Goal: Information Seeking & Learning: Learn about a topic

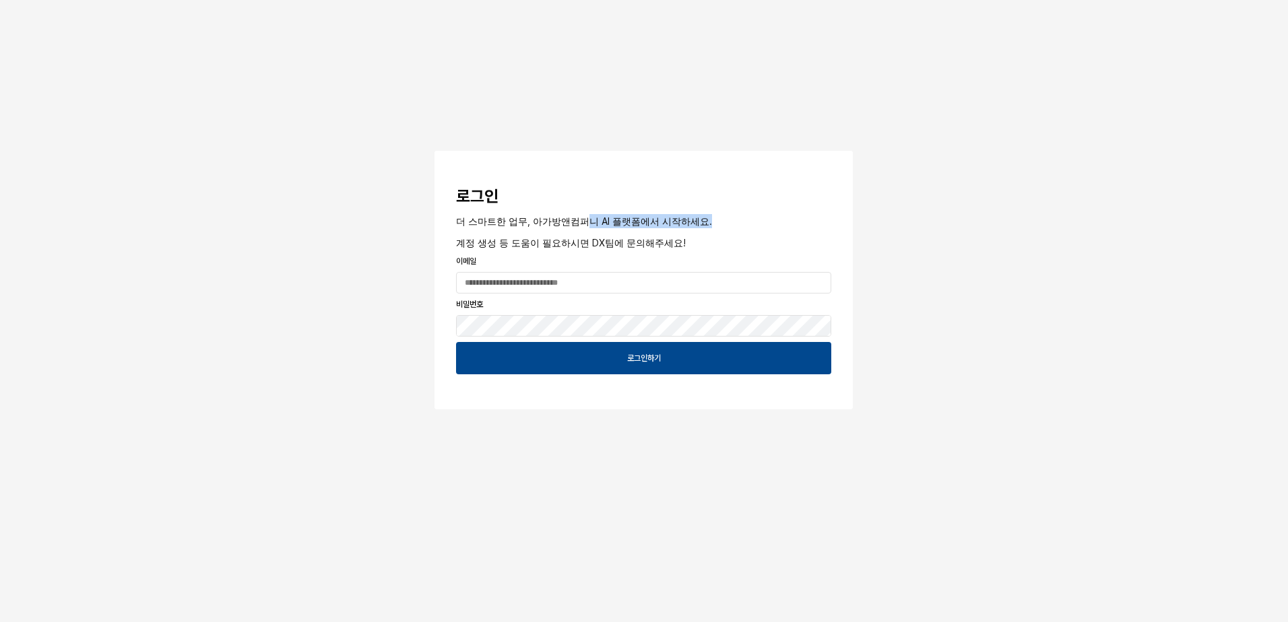
drag, startPoint x: 587, startPoint y: 222, endPoint x: 740, endPoint y: 225, distance: 152.3
click at [740, 225] on p "더 스마트한 업무, 아가방앤컴퍼니 AI 플랫폼에서 시작하세요." at bounding box center [643, 221] width 375 height 14
click at [647, 244] on p "계정 생성 등 도움이 필요하시면 DX팀에 문의해주세요!" at bounding box center [643, 243] width 375 height 14
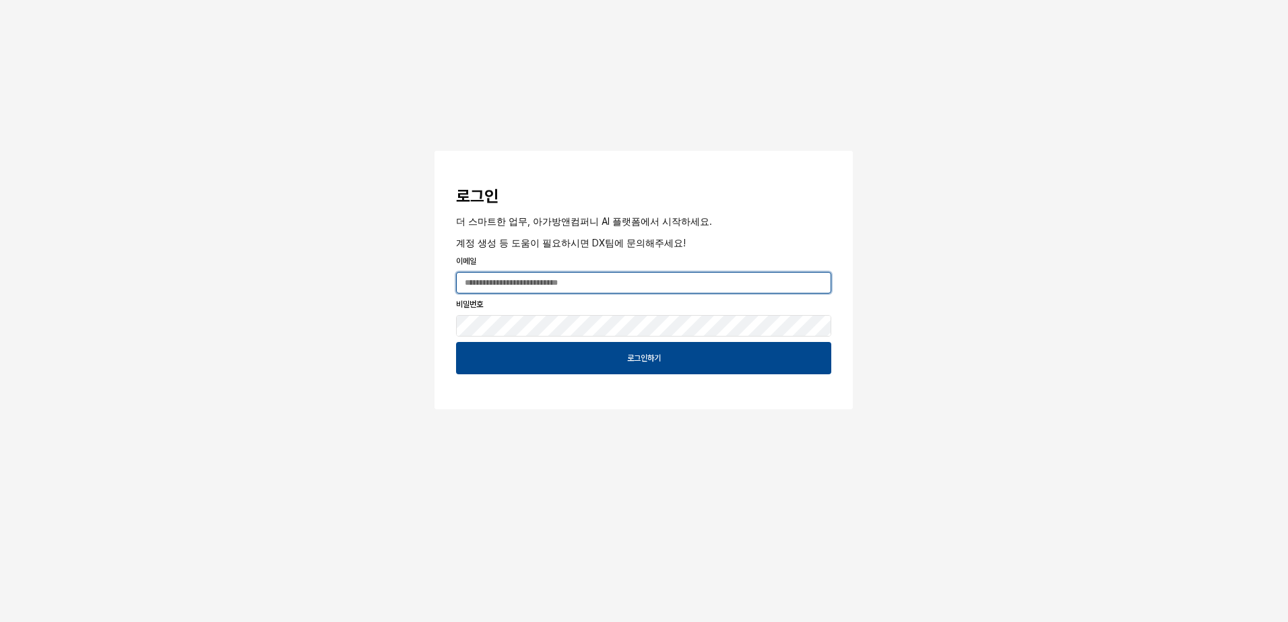
click at [568, 286] on input "App Frame" at bounding box center [644, 283] width 374 height 20
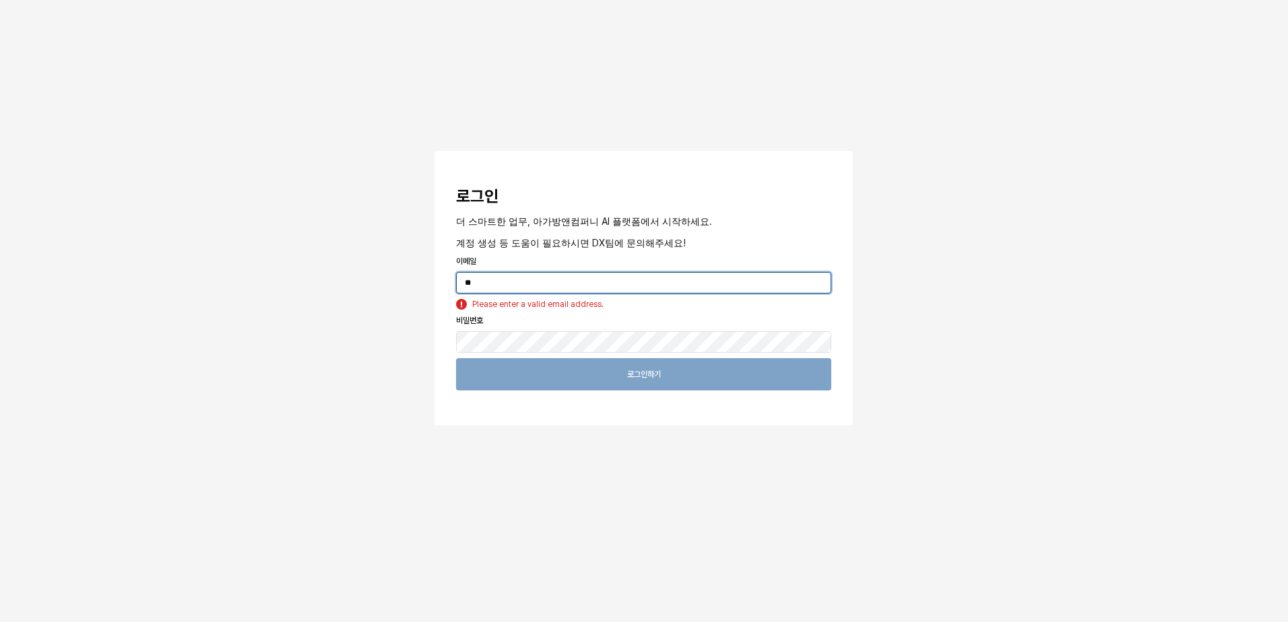
type input "*"
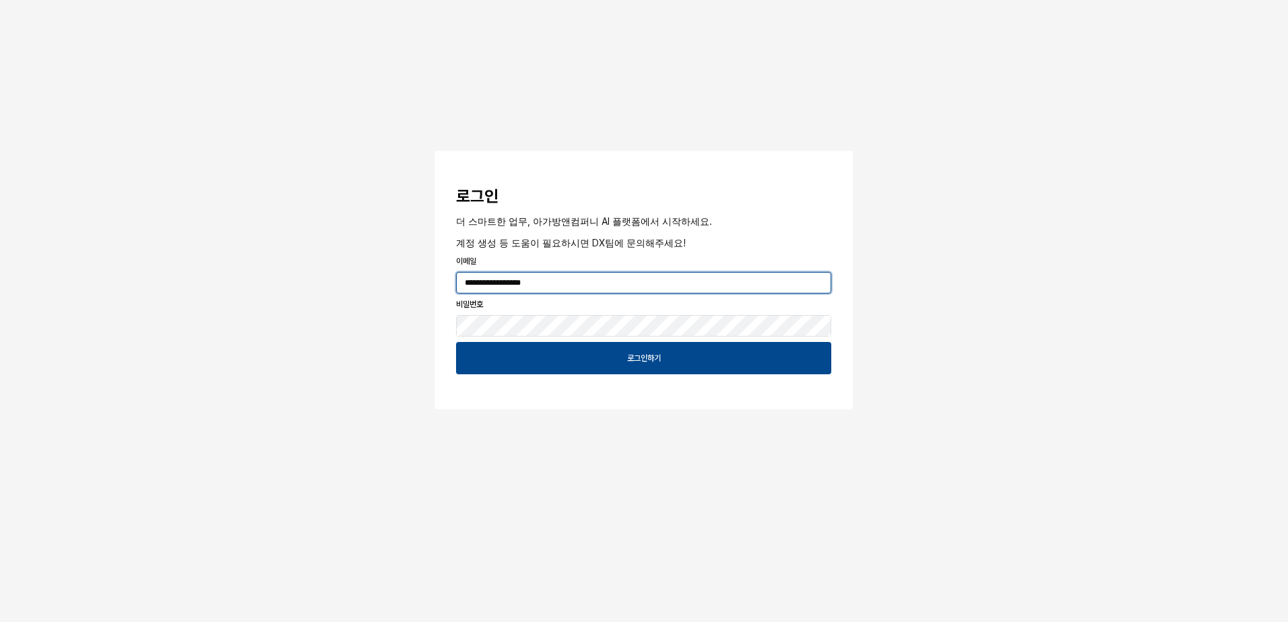
type input "**********"
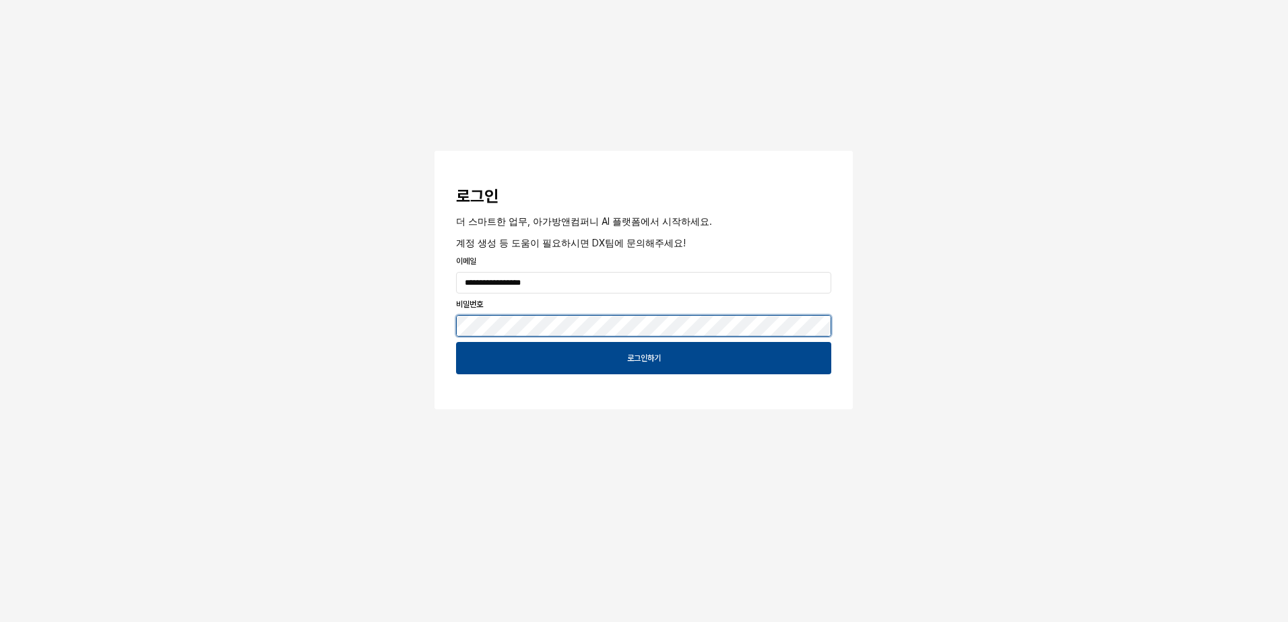
click at [434, 151] on button "App Frame" at bounding box center [439, 153] width 11 height 4
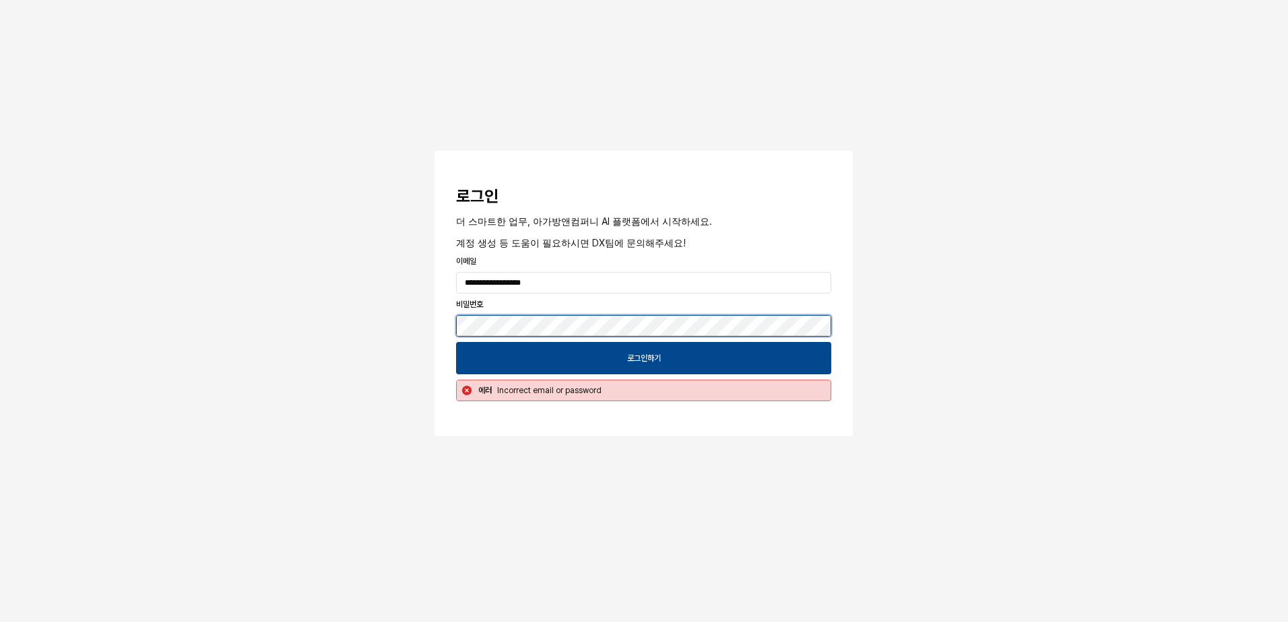
click at [220, 312] on div "**********" at bounding box center [644, 258] width 1288 height 517
click at [434, 151] on button "App Frame" at bounding box center [439, 153] width 11 height 4
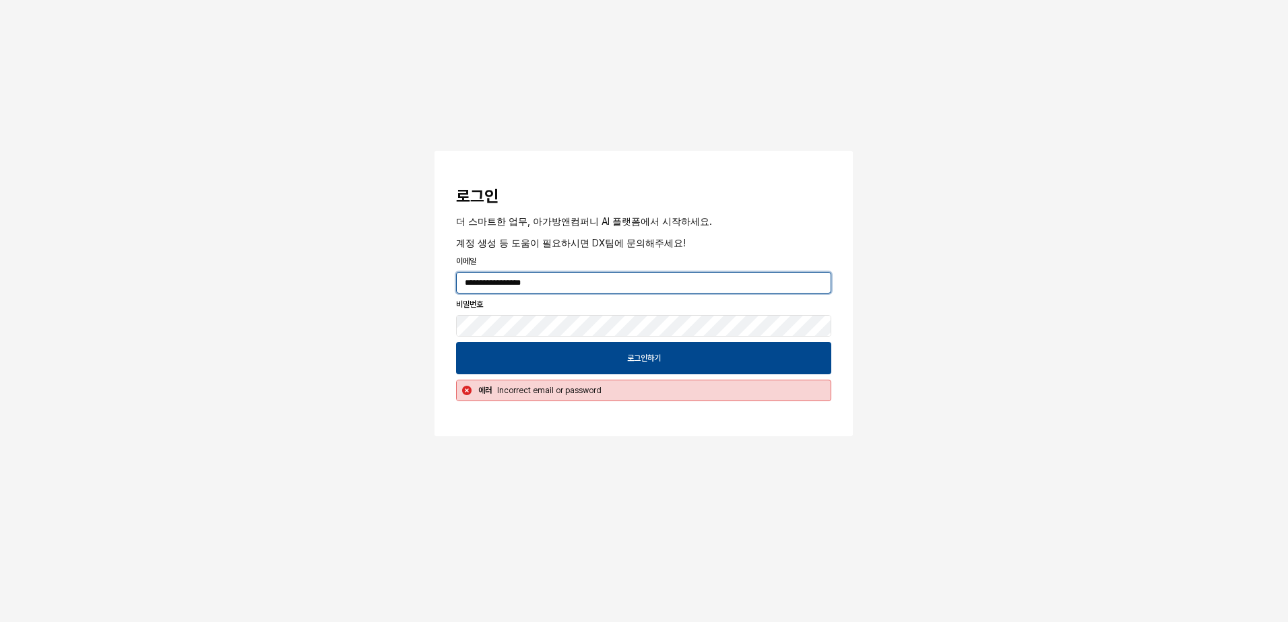
click at [613, 286] on input "**********" at bounding box center [644, 283] width 374 height 20
drag, startPoint x: 581, startPoint y: 238, endPoint x: 610, endPoint y: 239, distance: 29.0
click at [610, 239] on p "계정 생성 등 도움이 필요하시면 DX팀에 문의해주세요!" at bounding box center [643, 243] width 375 height 14
drag, startPoint x: 610, startPoint y: 239, endPoint x: 594, endPoint y: 240, distance: 16.2
click at [594, 239] on p "계정 생성 등 도움이 필요하시면 DX팀에 문의해주세요!" at bounding box center [643, 243] width 375 height 14
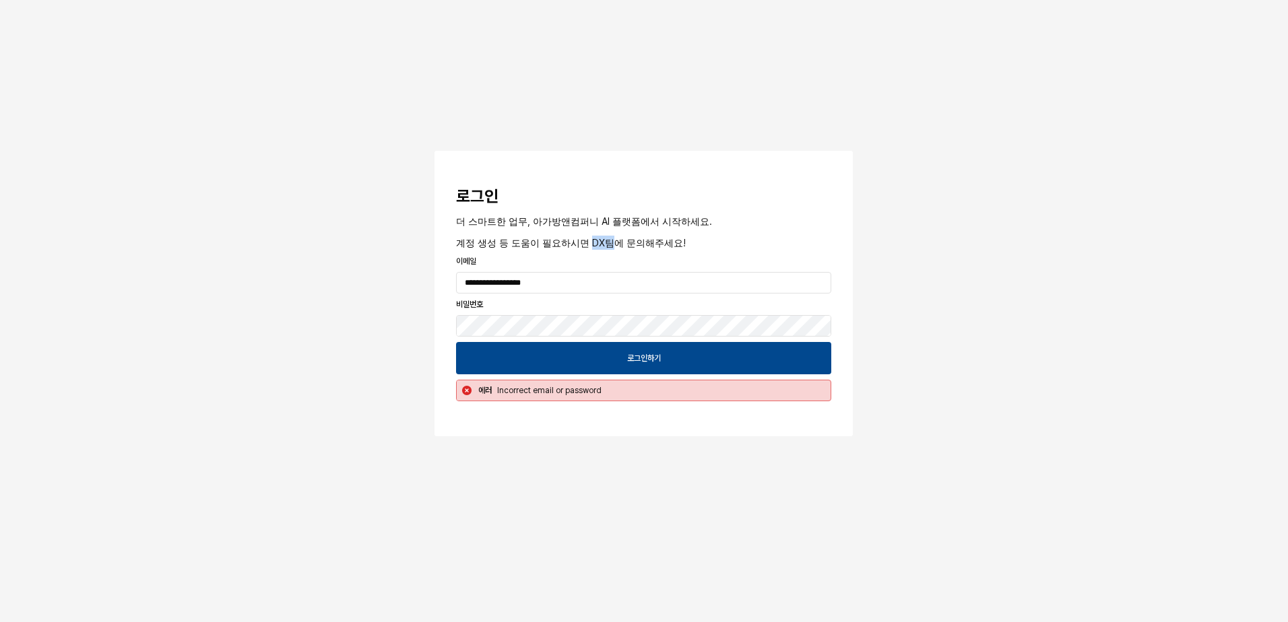
drag, startPoint x: 591, startPoint y: 247, endPoint x: 617, endPoint y: 244, distance: 26.4
click at [617, 244] on p "계정 생성 등 도움이 필요하시면 DX팀에 문의해주세요!" at bounding box center [643, 243] width 375 height 14
click at [236, 299] on div "**********" at bounding box center [644, 258] width 1288 height 517
click at [434, 151] on button "App Frame" at bounding box center [439, 153] width 11 height 4
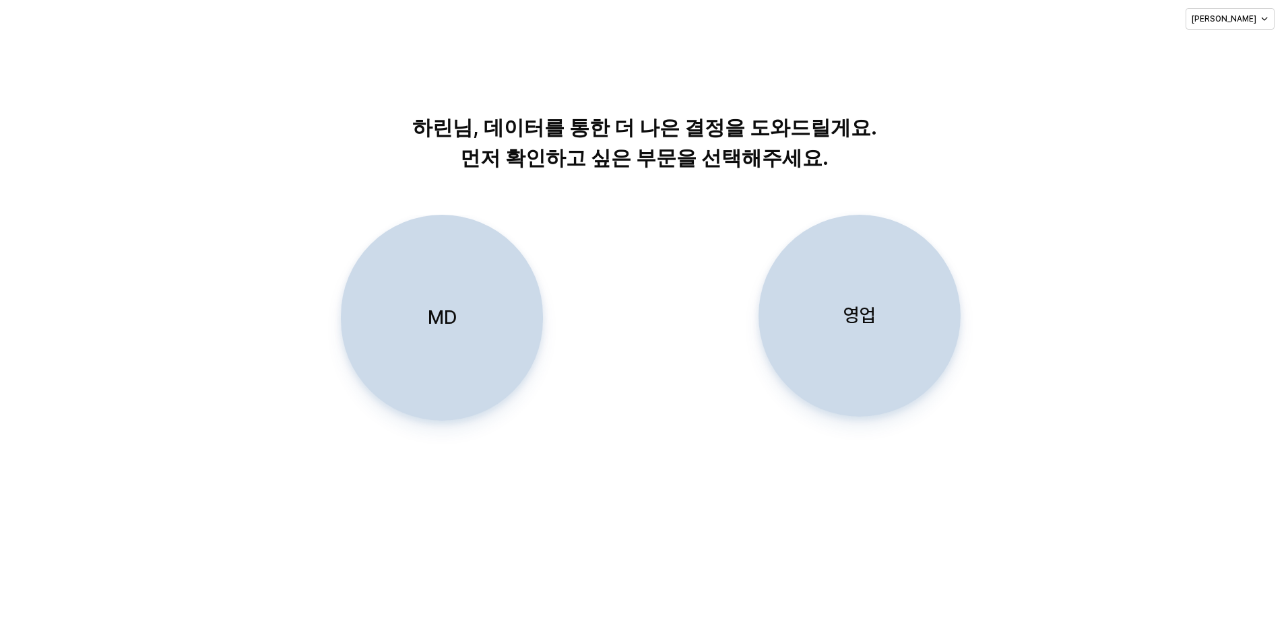
click at [476, 326] on div "MD" at bounding box center [442, 318] width 190 height 205
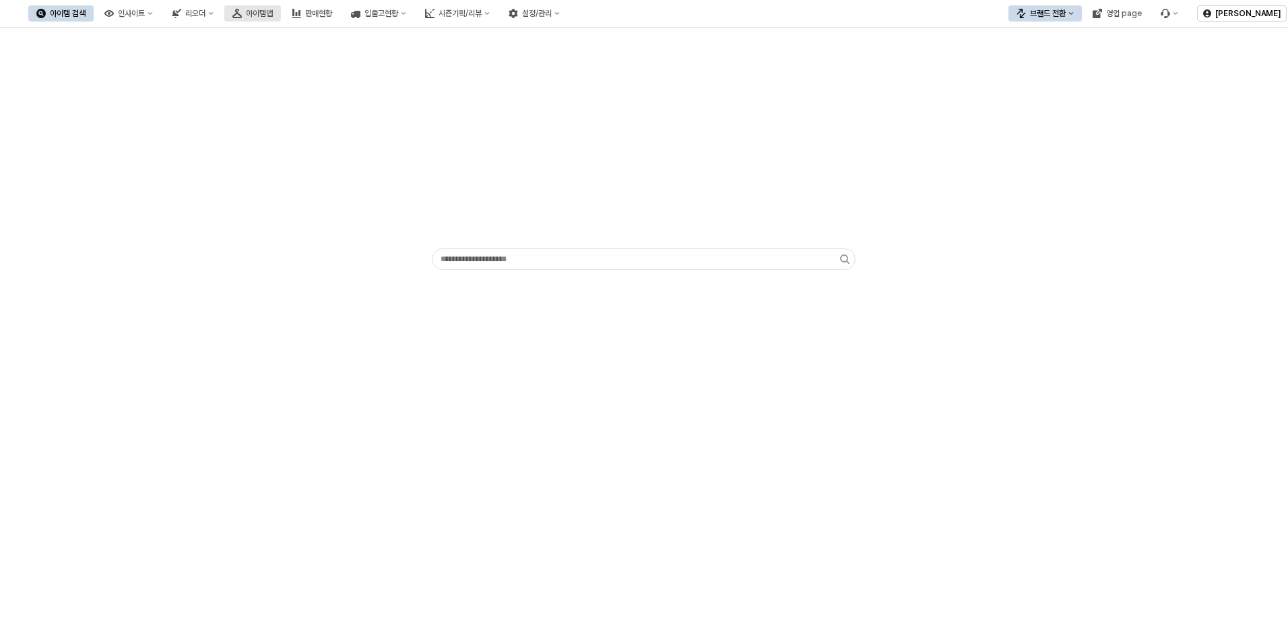
click at [281, 10] on button "아이템맵" at bounding box center [252, 13] width 57 height 16
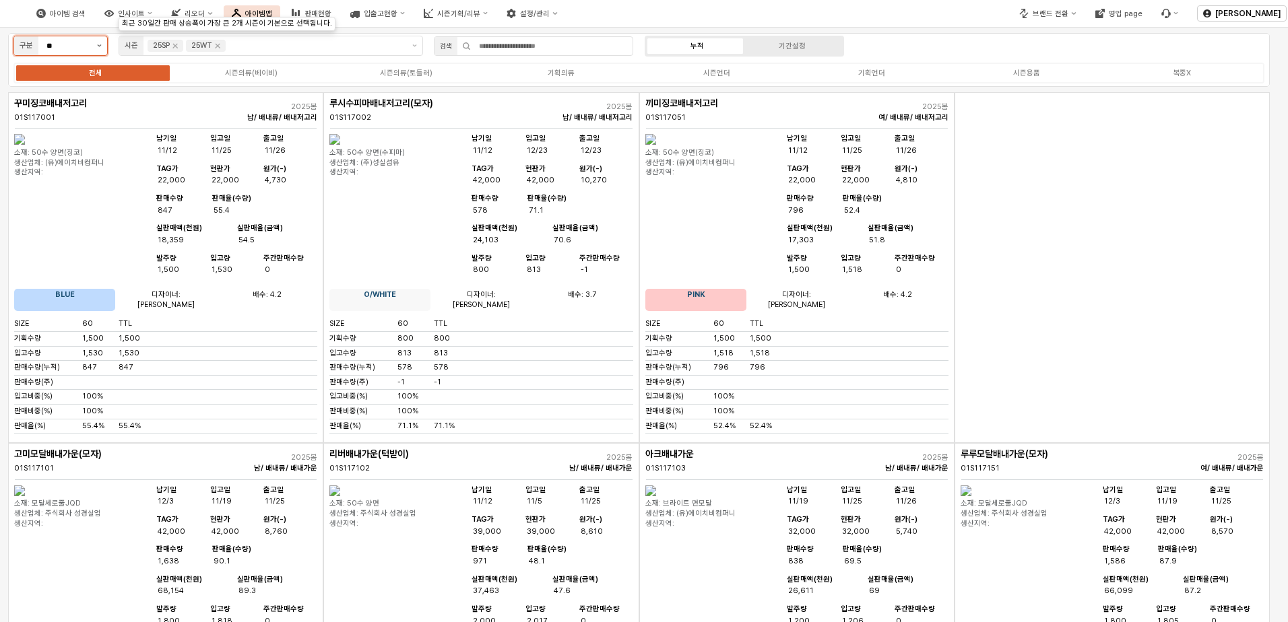
click at [97, 43] on button "제안 사항 표시" at bounding box center [99, 45] width 15 height 19
click at [97, 51] on button "제안 사항 표시" at bounding box center [99, 45] width 15 height 19
click at [104, 48] on button "제안 사항 표시" at bounding box center [99, 45] width 15 height 19
click at [79, 69] on div "시즌" at bounding box center [56, 72] width 69 height 10
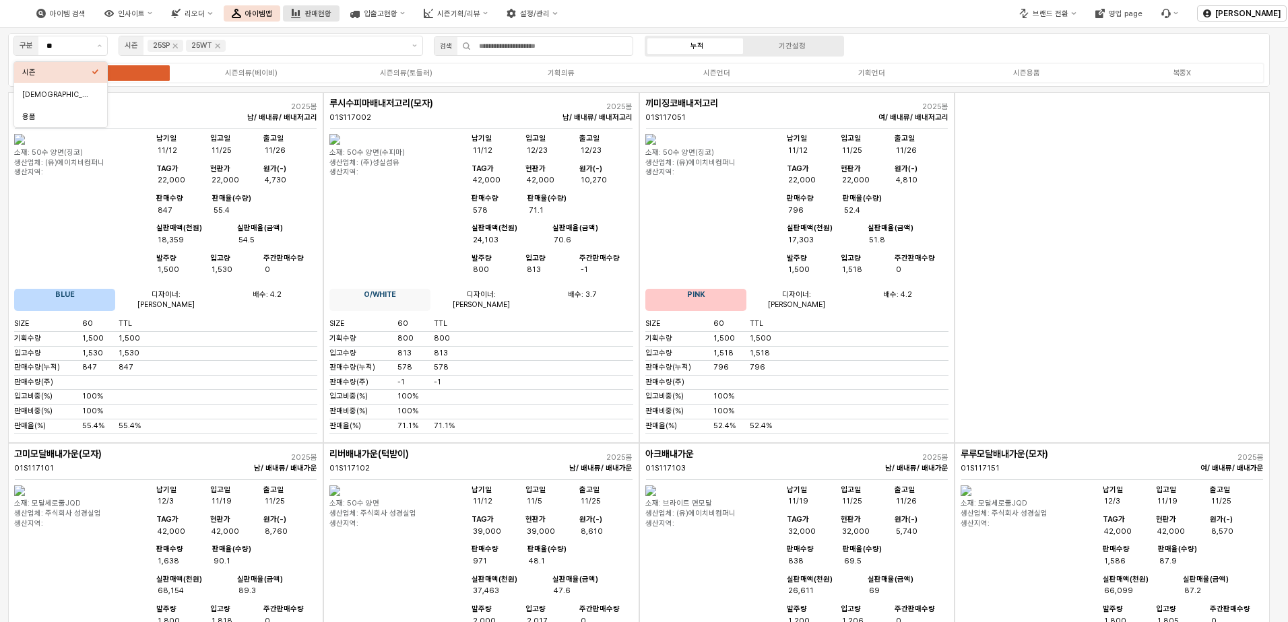
click at [331, 16] on div "판매현황" at bounding box center [317, 13] width 27 height 9
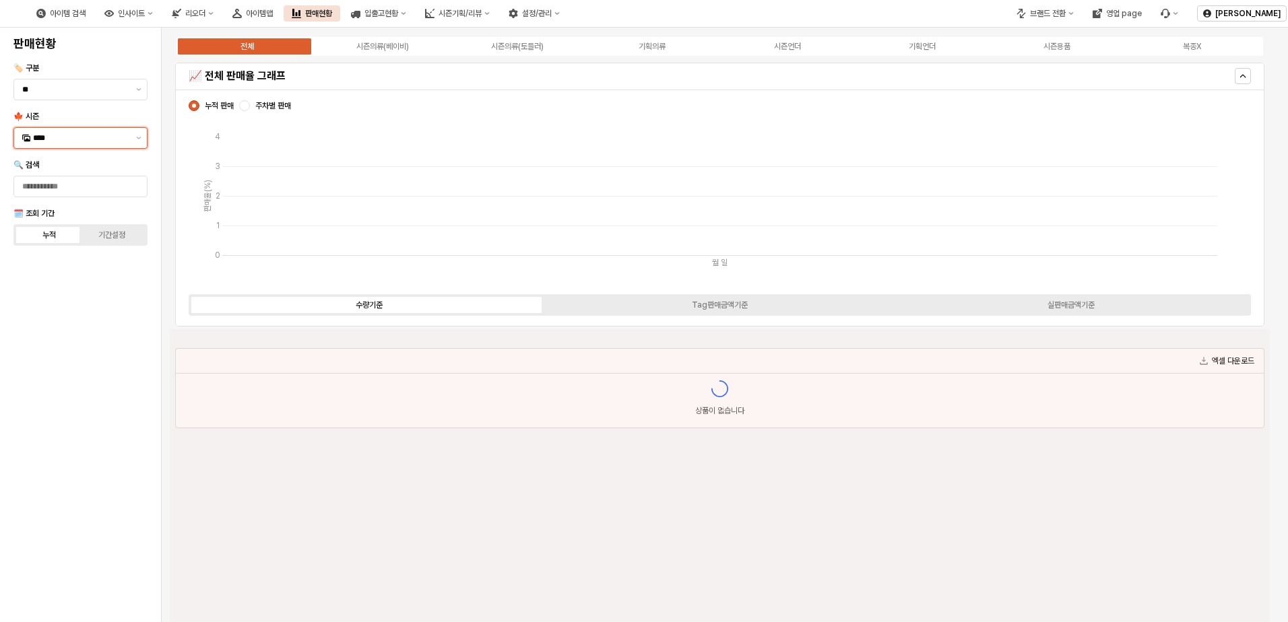
click at [129, 133] on div "****" at bounding box center [72, 138] width 117 height 20
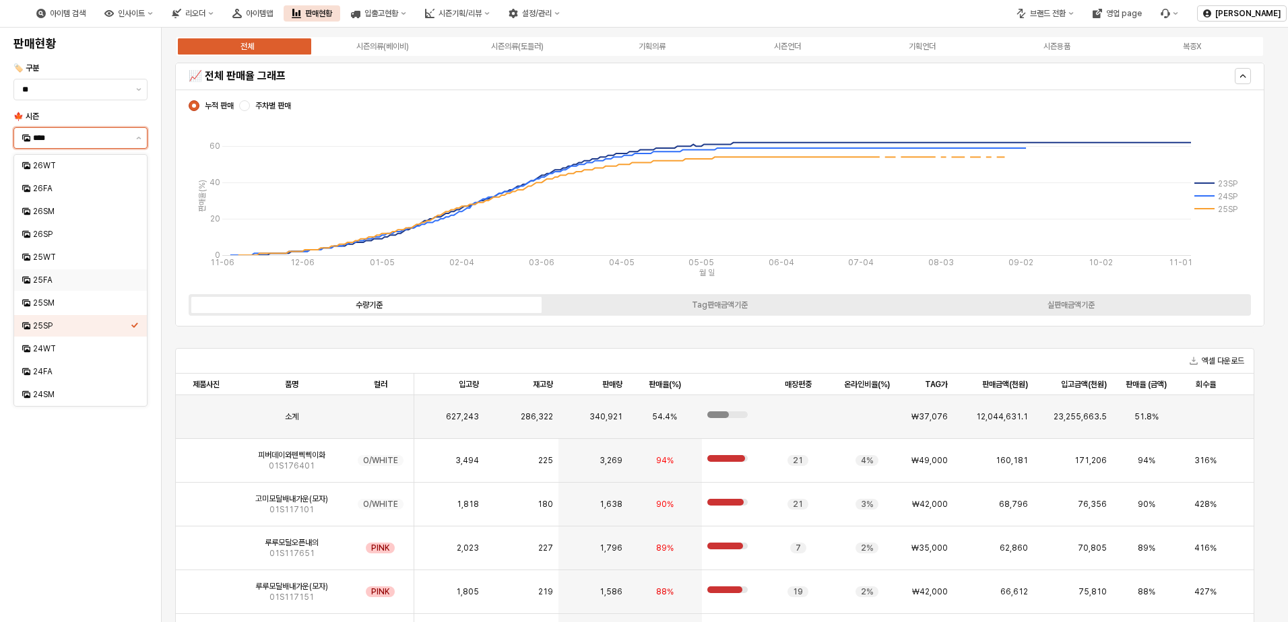
click at [62, 280] on div "25FA" at bounding box center [82, 280] width 98 height 11
type input "****"
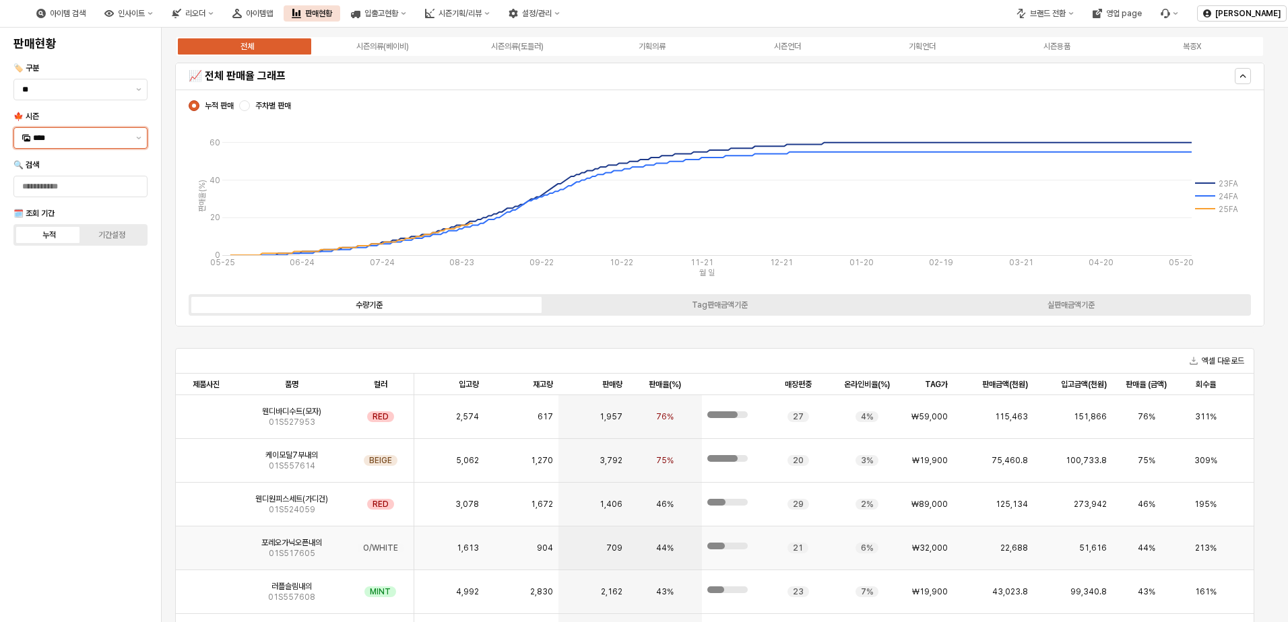
scroll to position [67, 0]
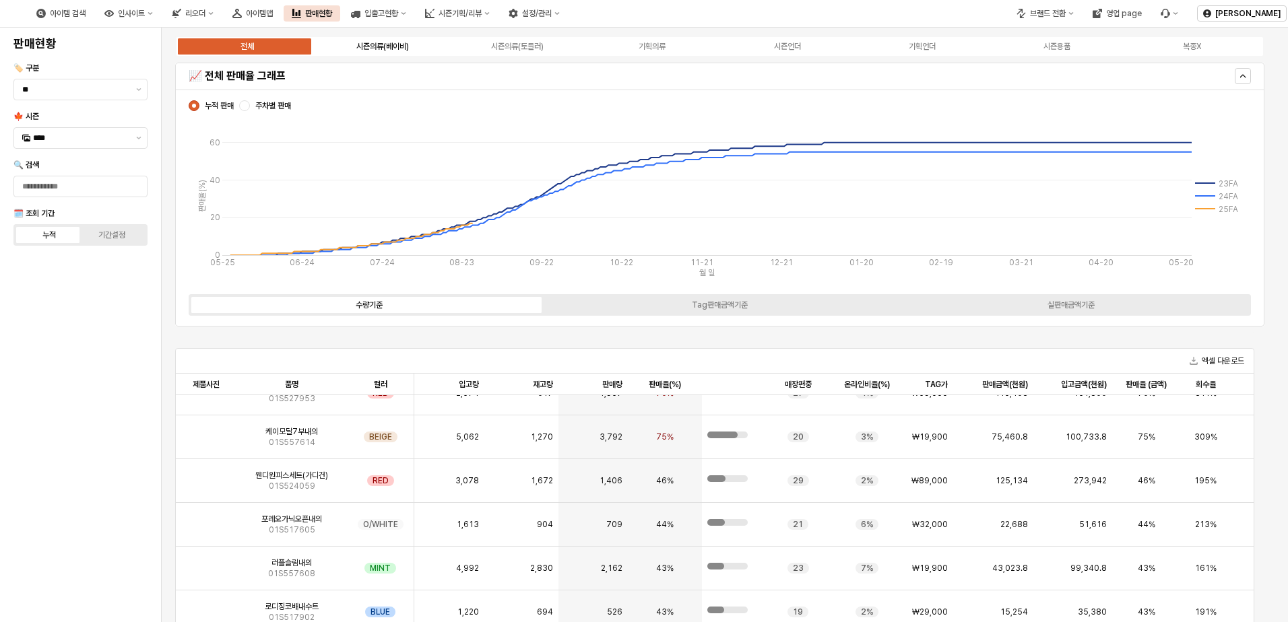
click at [413, 40] on label "시즌의류(베이비)" at bounding box center [382, 46] width 135 height 12
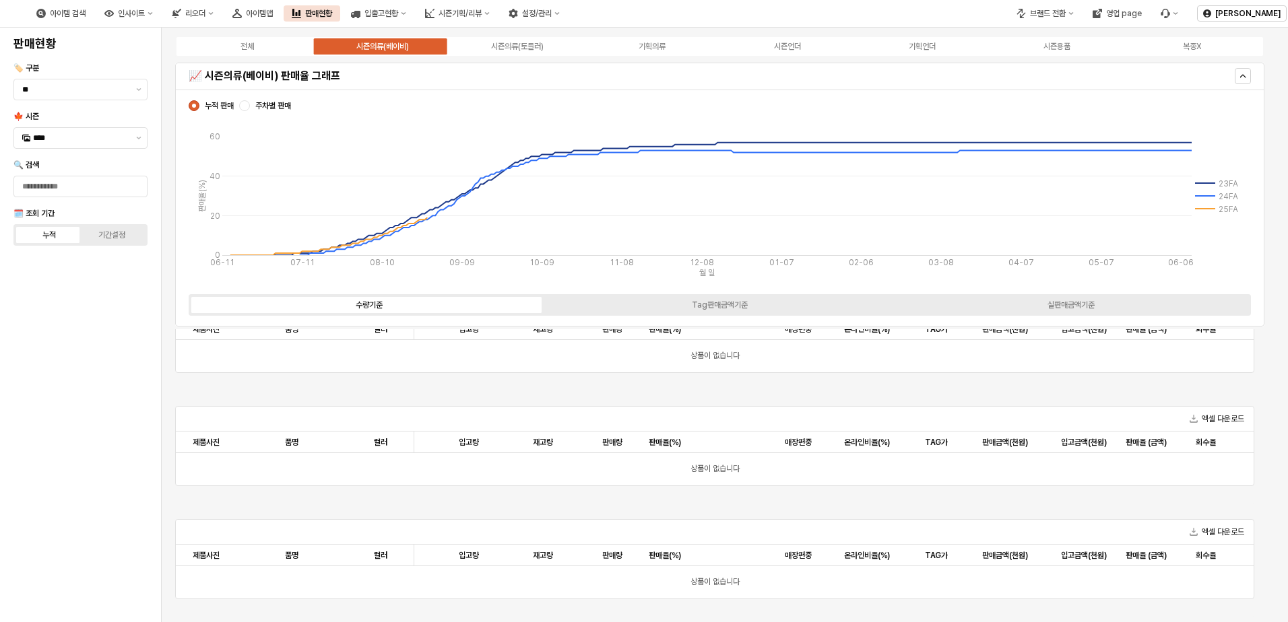
scroll to position [0, 0]
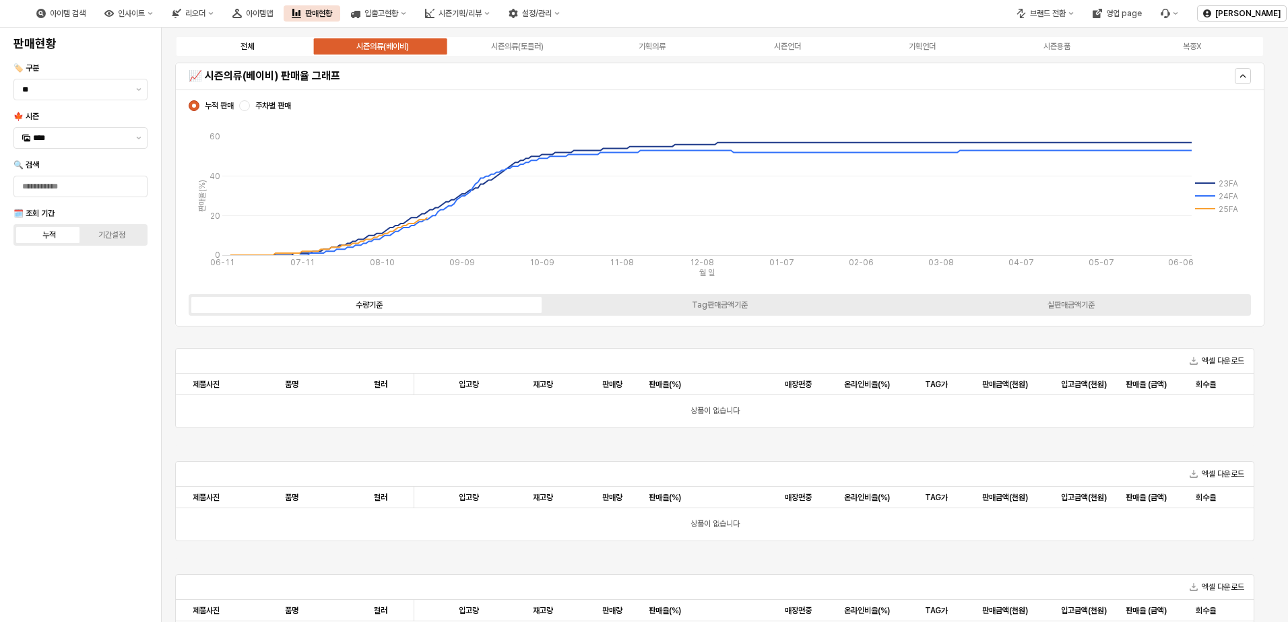
click at [266, 46] on label "전체" at bounding box center [247, 46] width 135 height 12
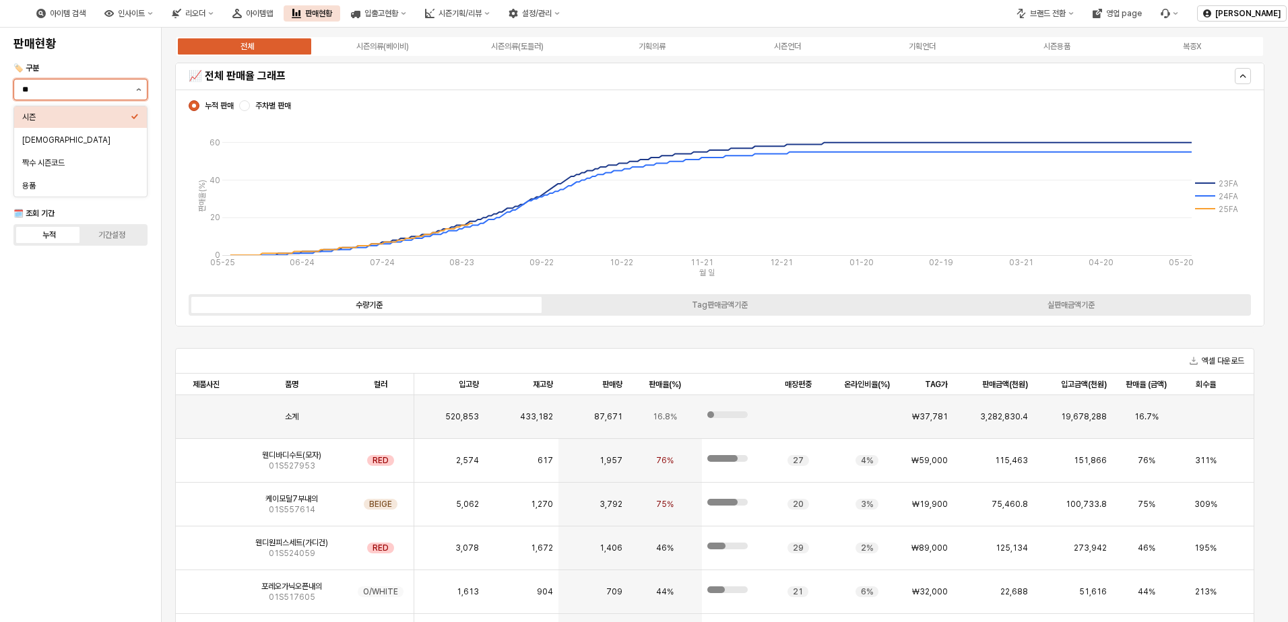
click at [135, 86] on button "제안 사항 표시" at bounding box center [139, 89] width 16 height 20
click at [406, 50] on div "시즌의류(베이비)" at bounding box center [382, 46] width 53 height 9
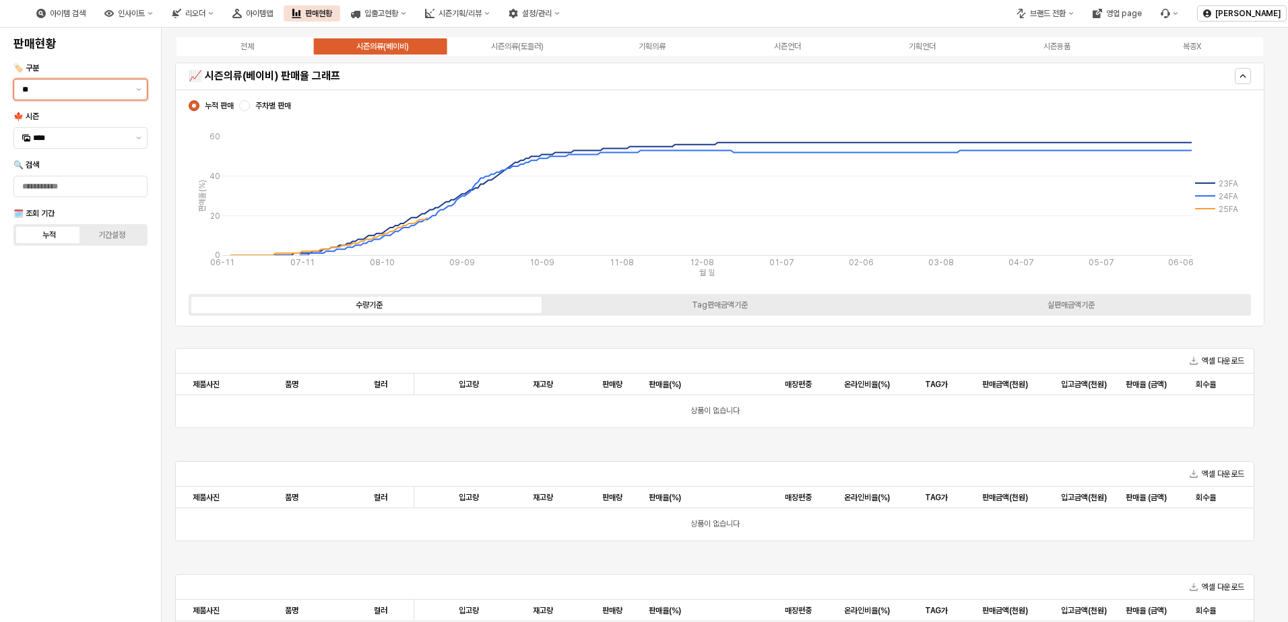
click at [102, 92] on input "**" at bounding box center [75, 89] width 106 height 13
click at [144, 80] on button "제안 사항 표시" at bounding box center [139, 89] width 16 height 20
click at [258, 40] on label "전체" at bounding box center [247, 46] width 135 height 12
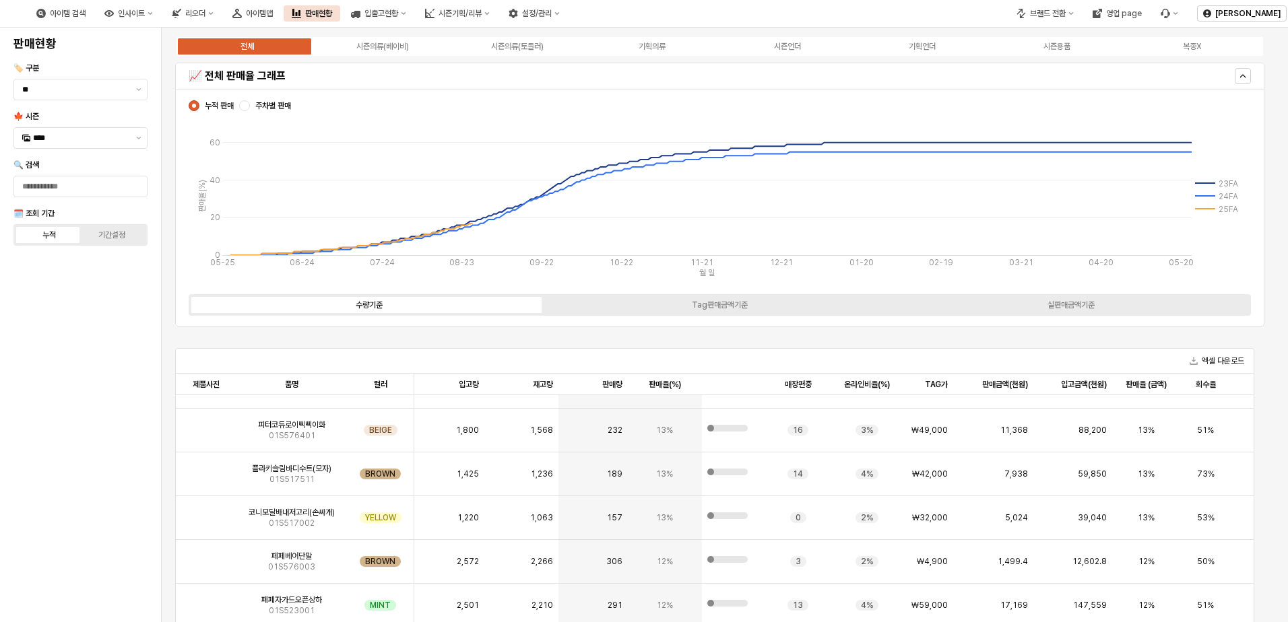
scroll to position [4378, 0]
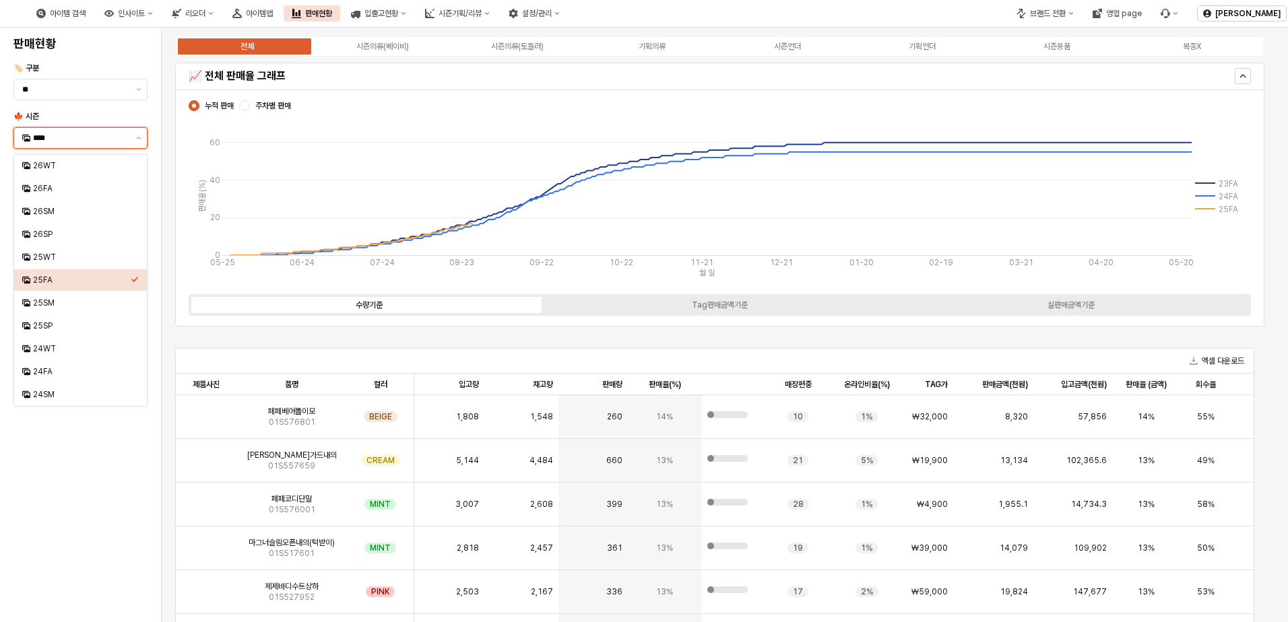
click at [97, 133] on input "****" at bounding box center [80, 137] width 95 height 13
click at [105, 92] on input "**" at bounding box center [75, 89] width 106 height 13
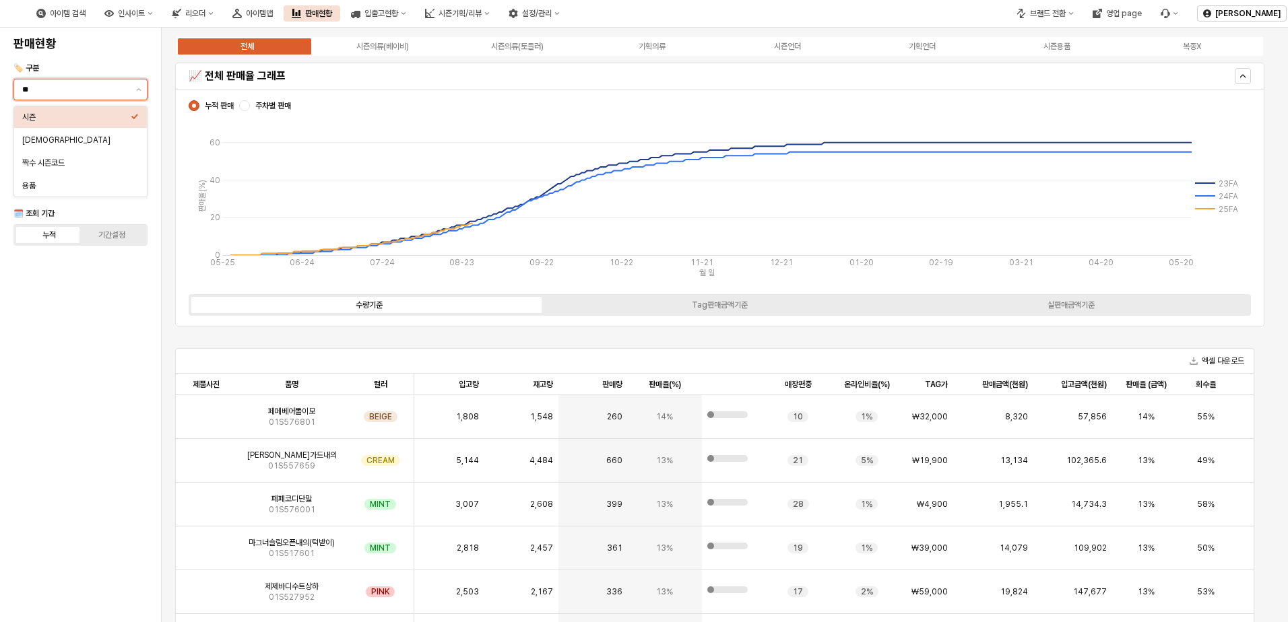
click at [77, 123] on div "시즌" at bounding box center [76, 116] width 108 height 13
click at [397, 42] on div "시즌의류(베이비)" at bounding box center [382, 46] width 53 height 9
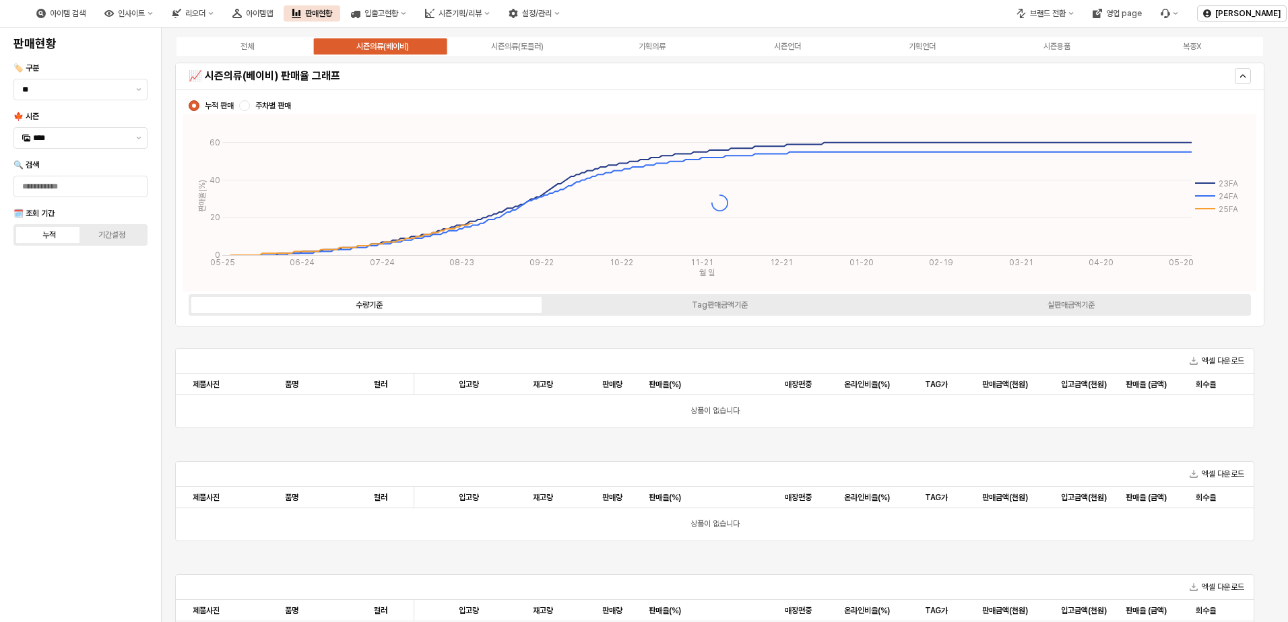
scroll to position [0, 0]
click at [242, 106] on div "App Frame" at bounding box center [244, 105] width 11 height 11
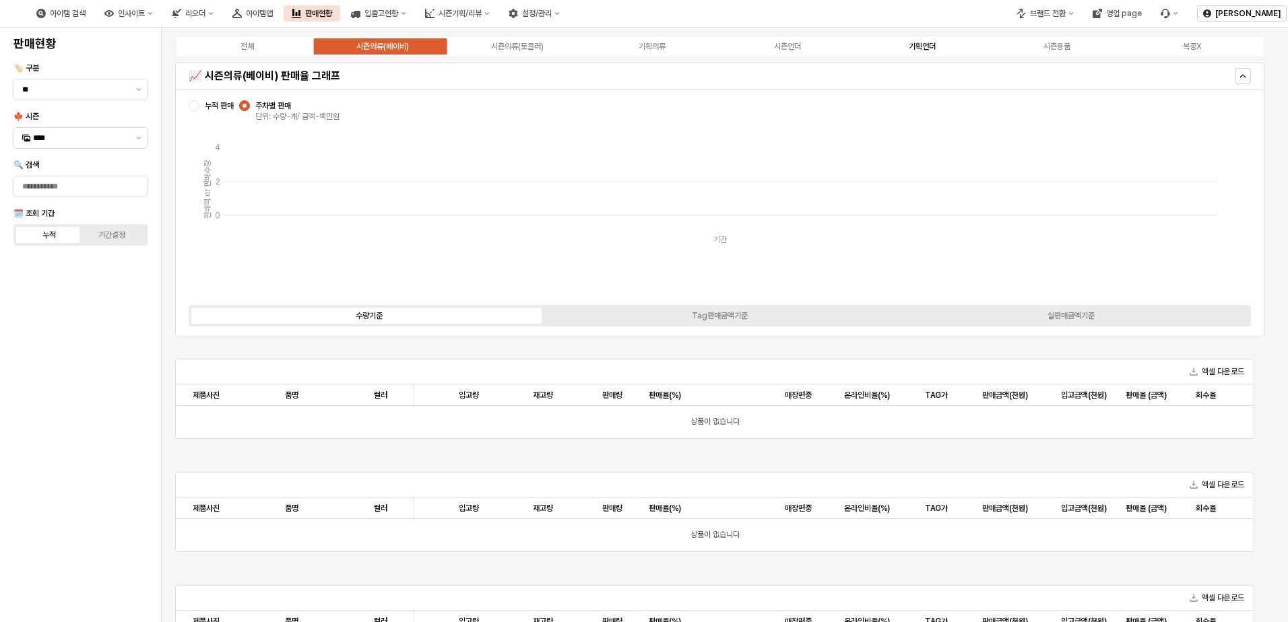
click at [958, 43] on label "기획언더" at bounding box center [922, 46] width 135 height 12
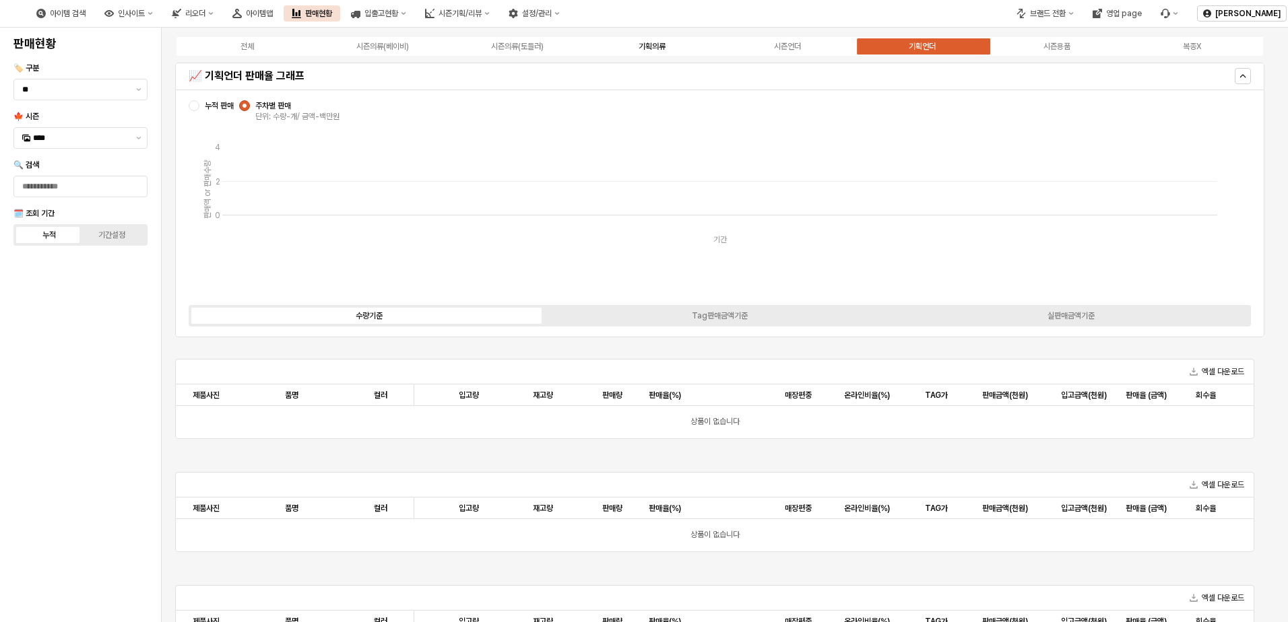
click at [661, 48] on div "기획의류" at bounding box center [652, 46] width 27 height 9
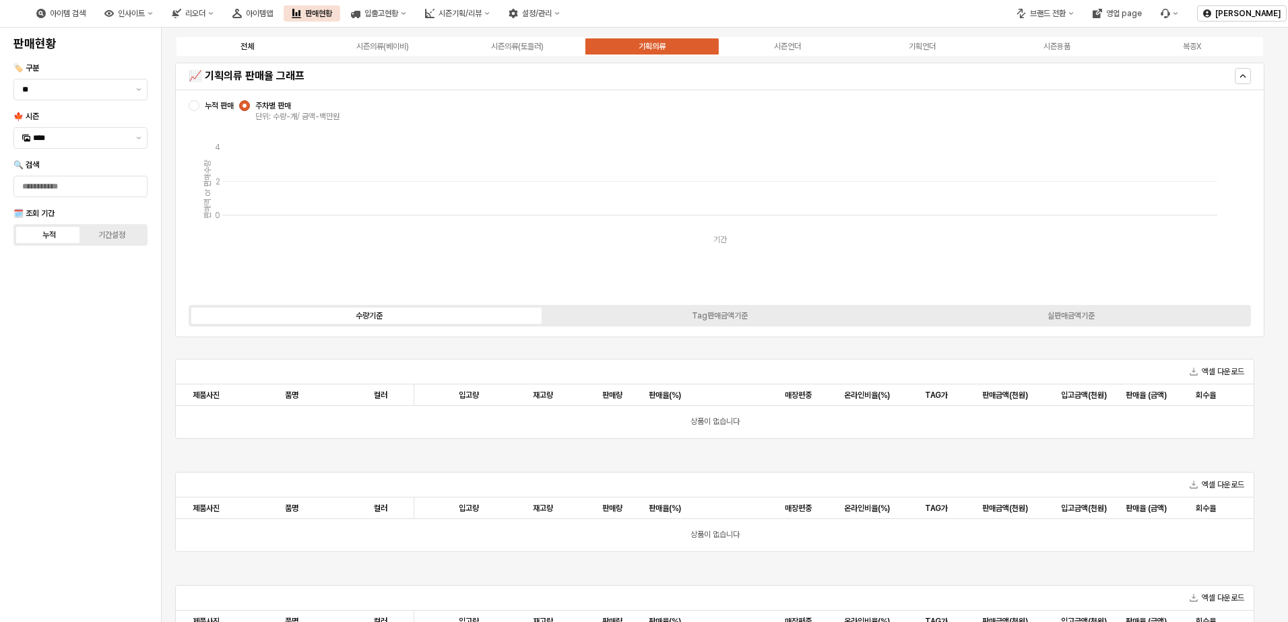
click at [265, 48] on label "전체" at bounding box center [247, 46] width 135 height 12
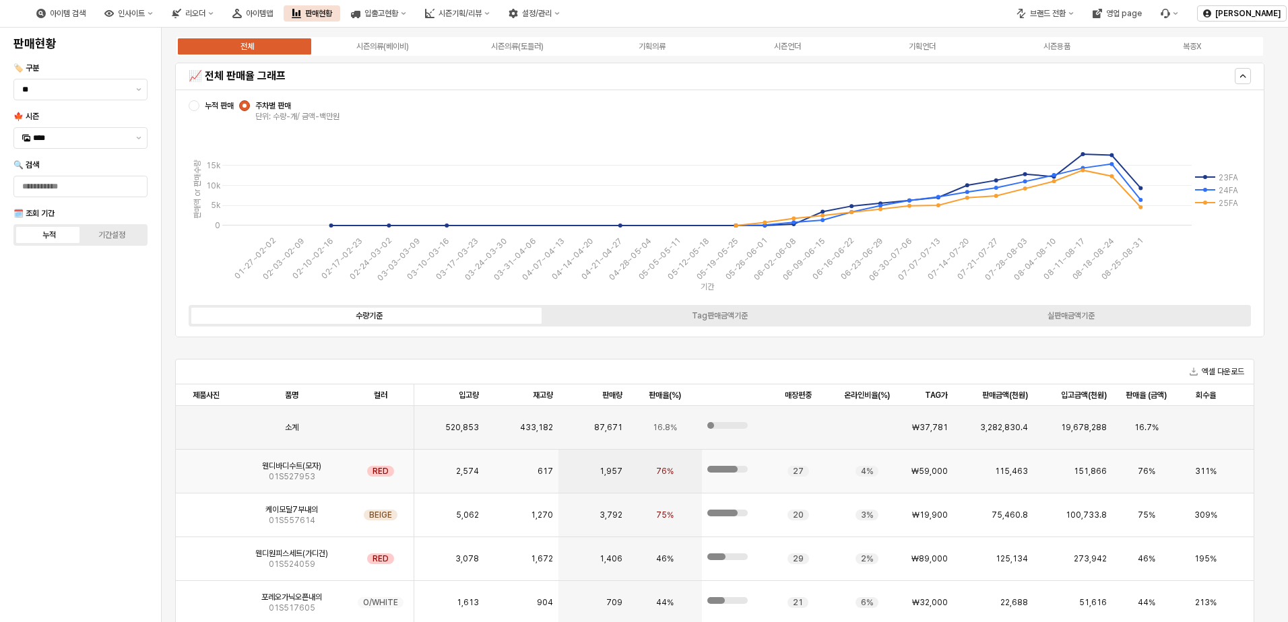
click at [206, 466] on img "App Frame" at bounding box center [206, 466] width 0 height 0
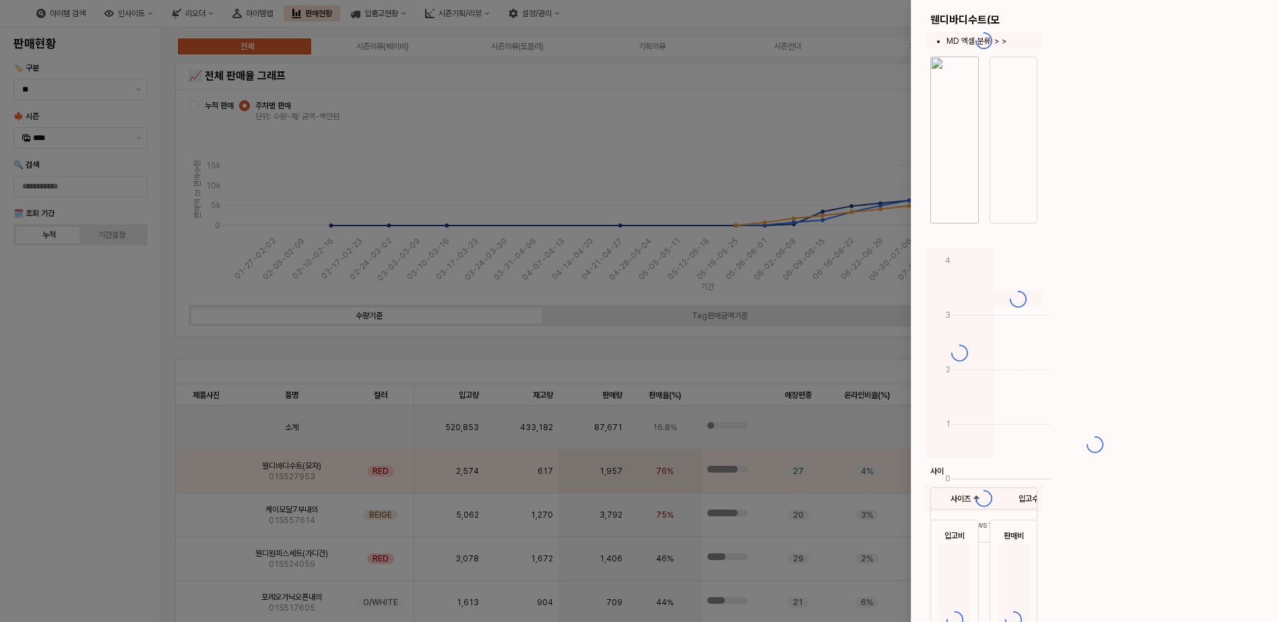
click at [207, 472] on div at bounding box center [644, 311] width 1288 height 622
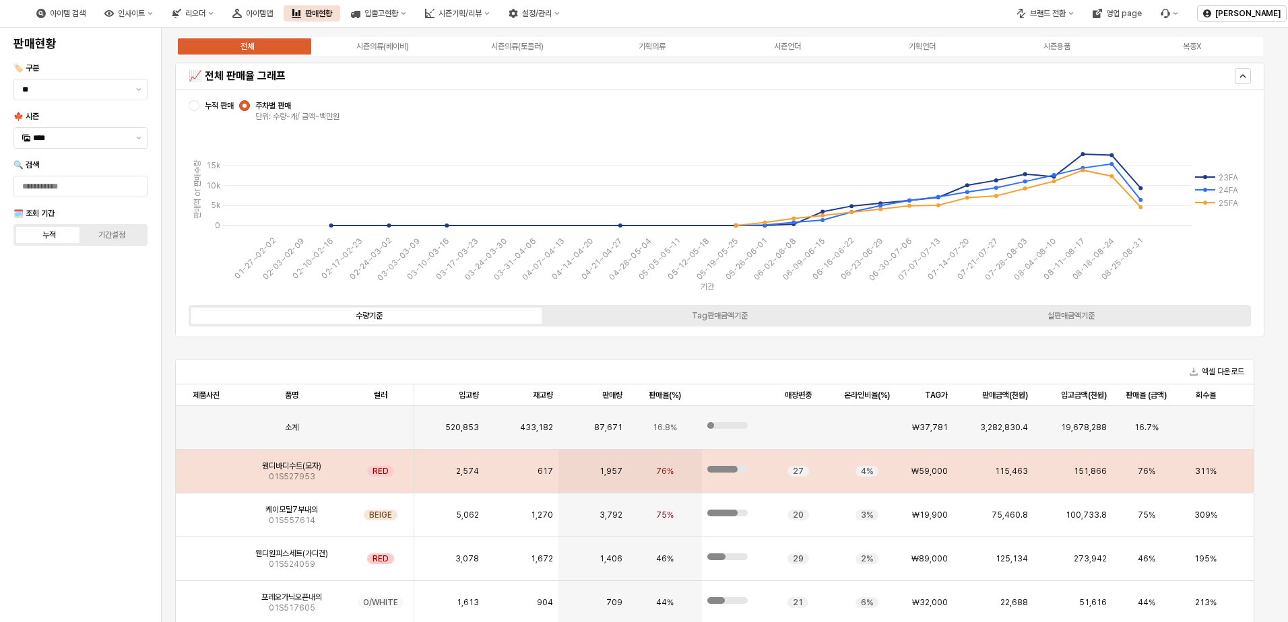
click at [206, 466] on img "App Frame" at bounding box center [206, 466] width 0 height 0
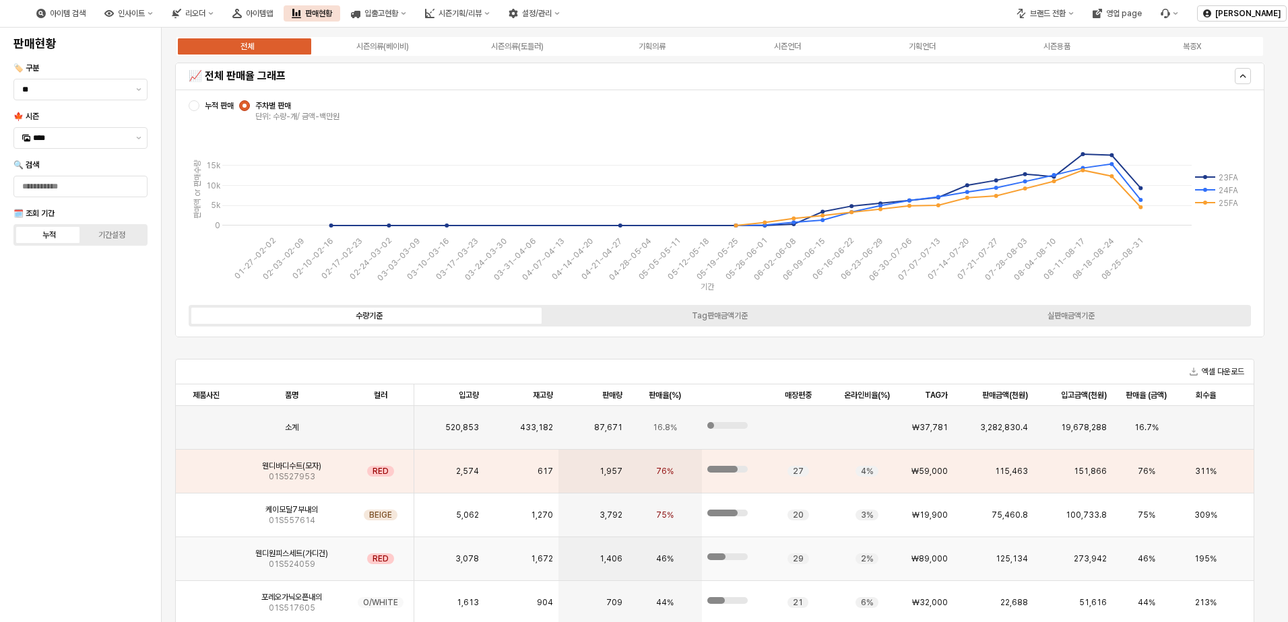
click at [206, 554] on img "App Frame" at bounding box center [206, 554] width 0 height 0
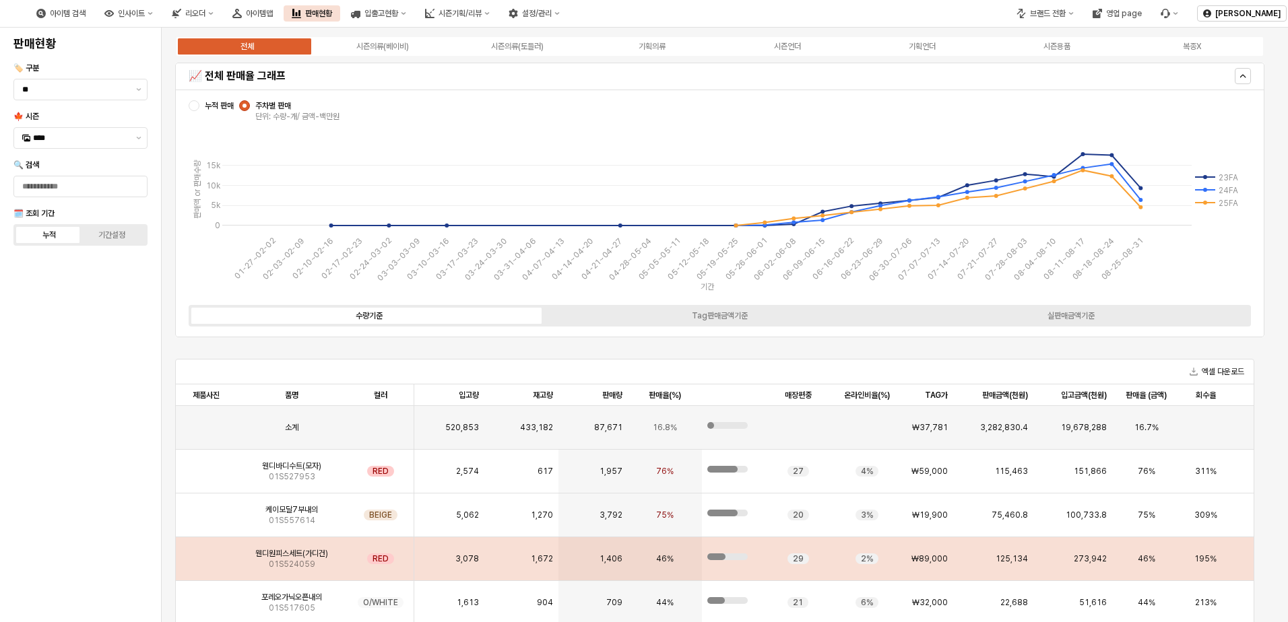
click at [206, 554] on img "App Frame" at bounding box center [206, 554] width 0 height 0
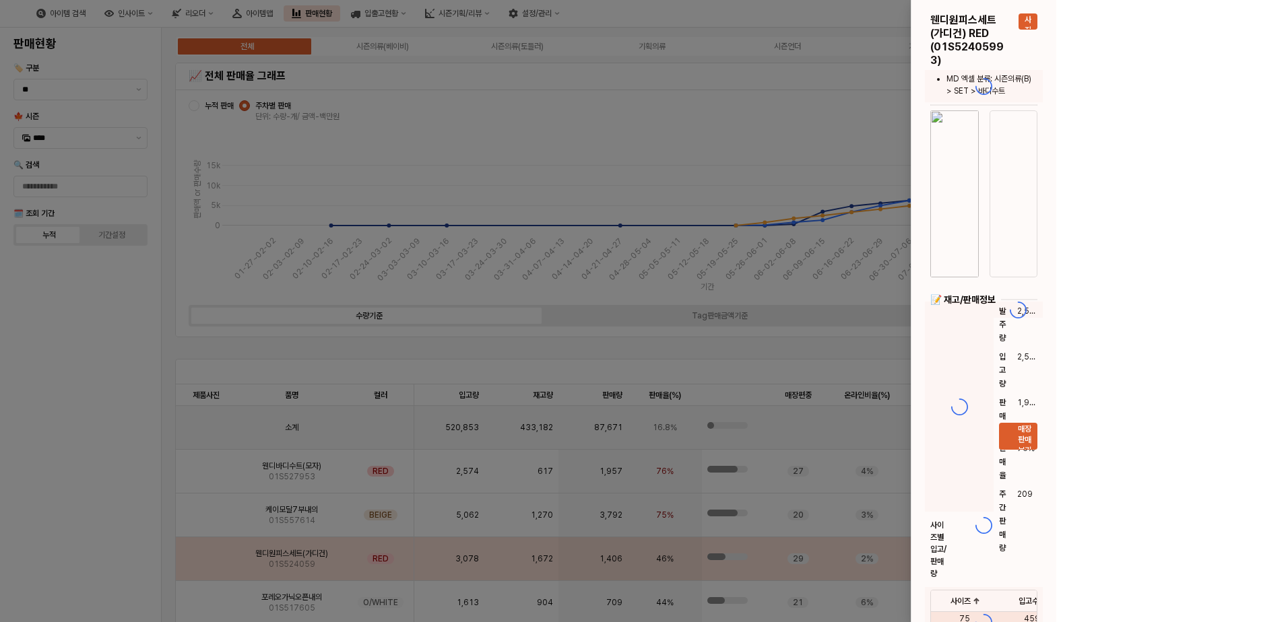
click at [205, 555] on div at bounding box center [644, 311] width 1288 height 622
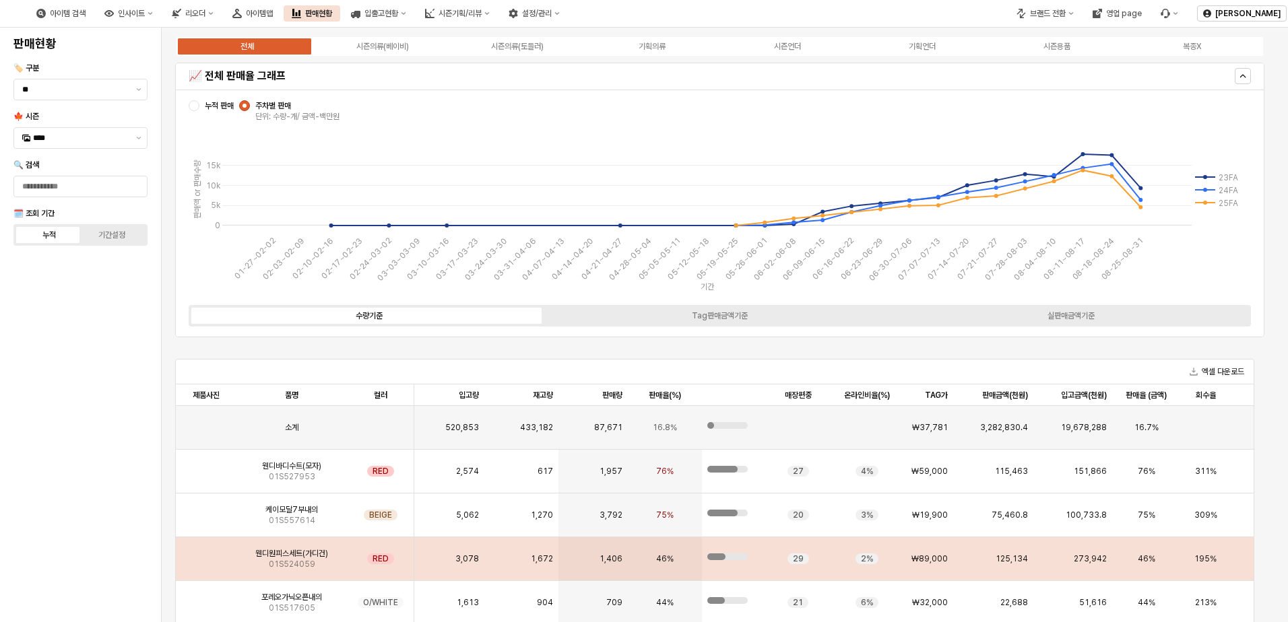
click at [206, 554] on img "App Frame" at bounding box center [206, 554] width 0 height 0
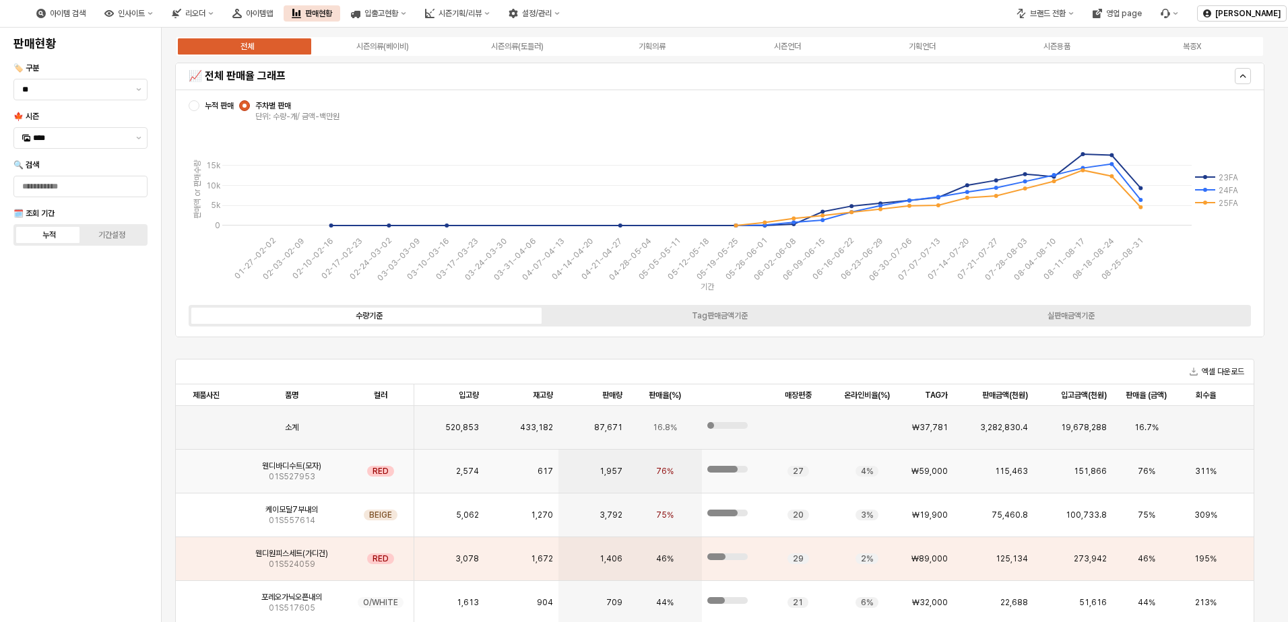
click at [206, 466] on img "App Frame" at bounding box center [206, 466] width 0 height 0
click at [208, 477] on div "아이템 검색 인사이트 리오더 아이템맵 판매현황 입출고현황 시즌기획/리뷰 설정/관리 브랜드 전환 영업 page 권하린 판매현황 🏷️ 구분 ** …" at bounding box center [644, 311] width 1288 height 622
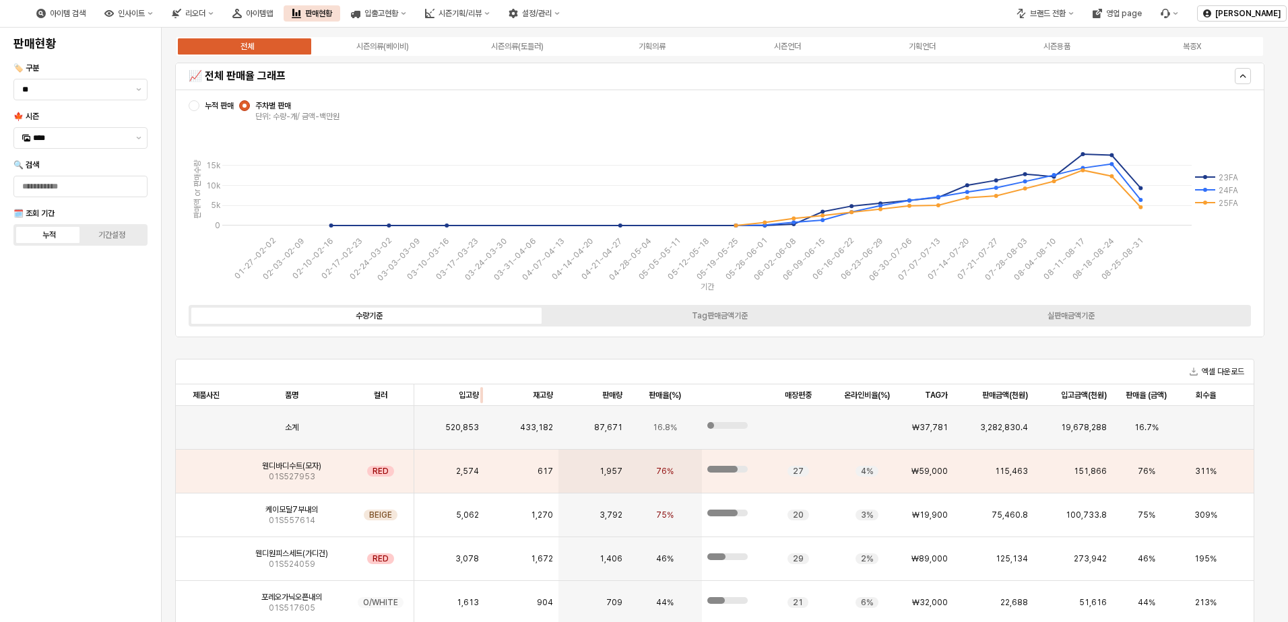
click at [484, 387] on div "App Frame" at bounding box center [484, 396] width 0 height 22
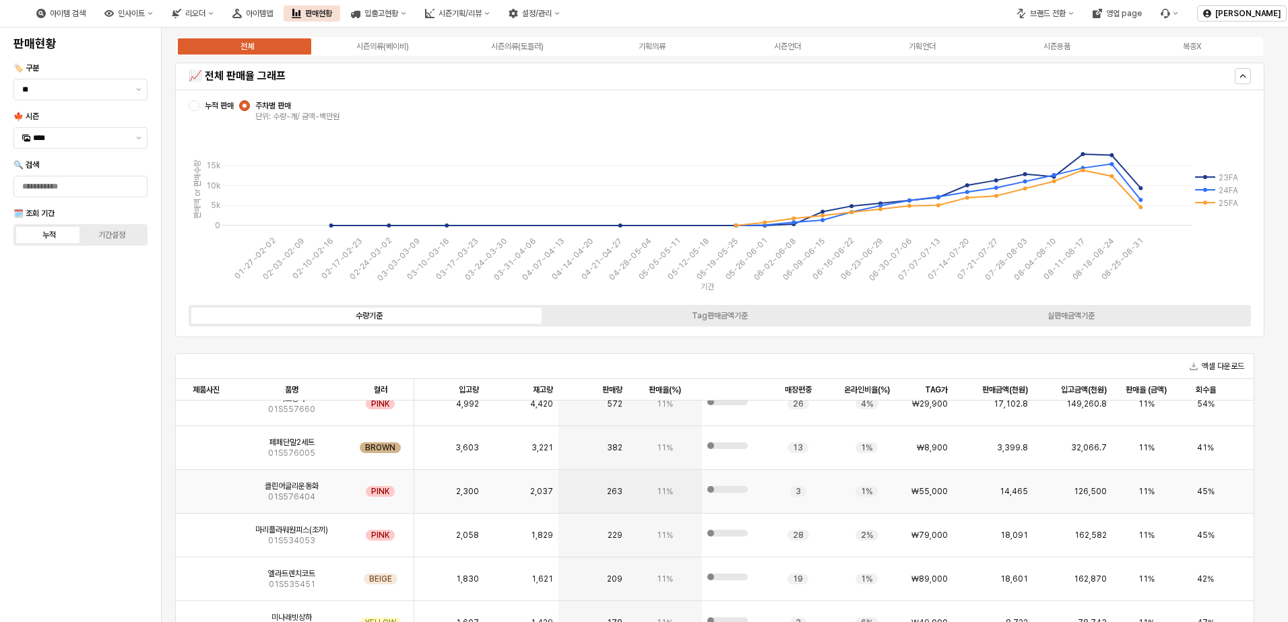
scroll to position [5605, 0]
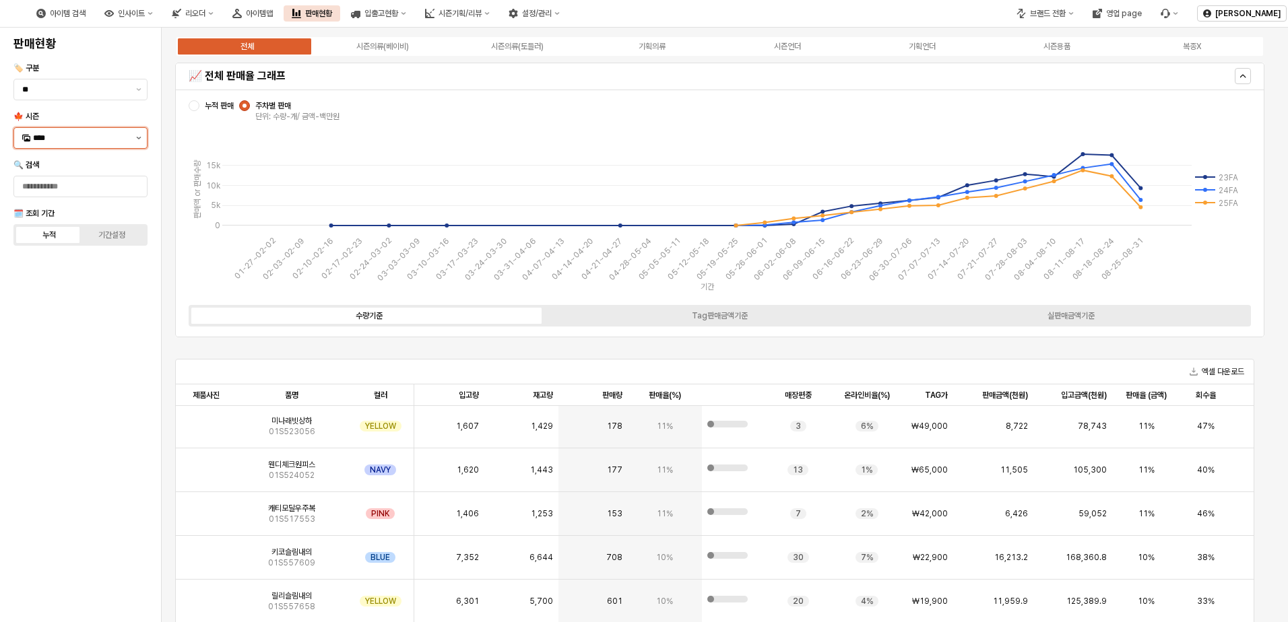
drag, startPoint x: 99, startPoint y: 139, endPoint x: 135, endPoint y: 135, distance: 36.7
click at [99, 139] on input "****" at bounding box center [80, 137] width 95 height 13
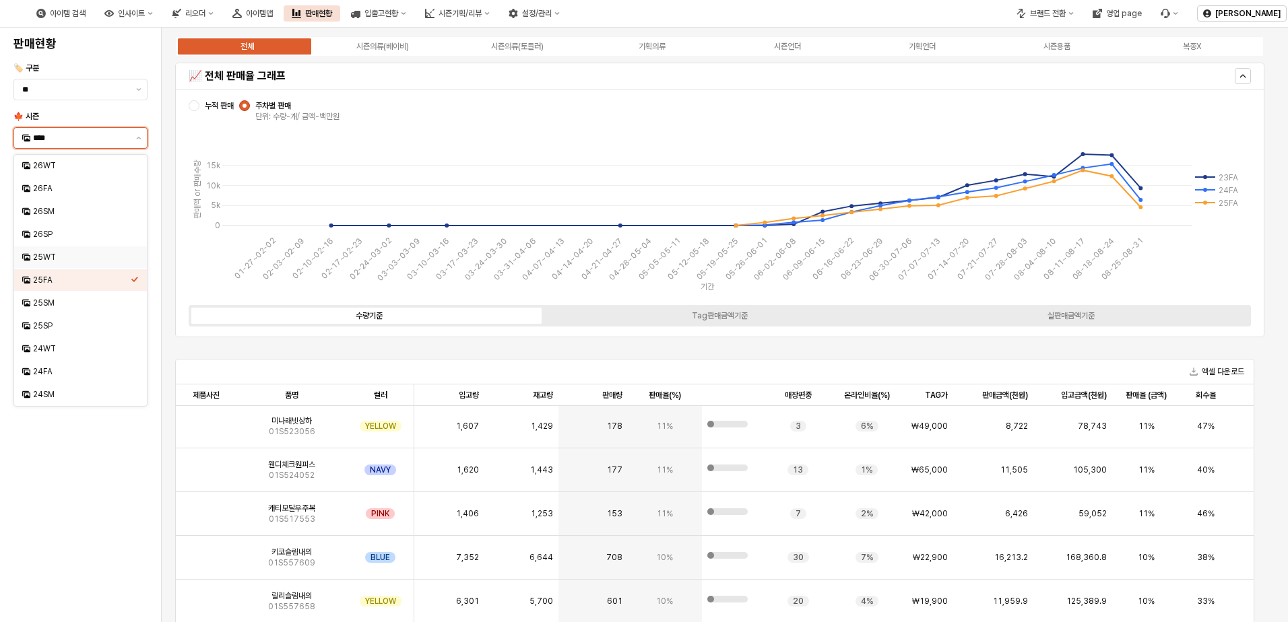
click at [68, 258] on div "25WT" at bounding box center [82, 257] width 98 height 11
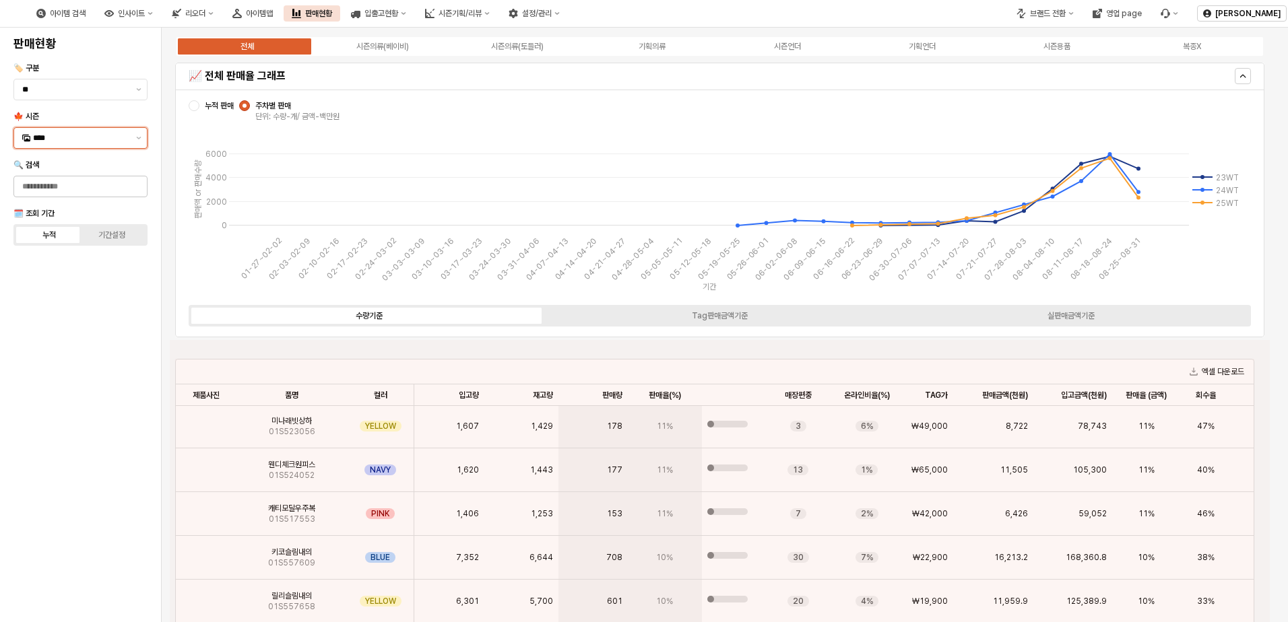
scroll to position [364, 0]
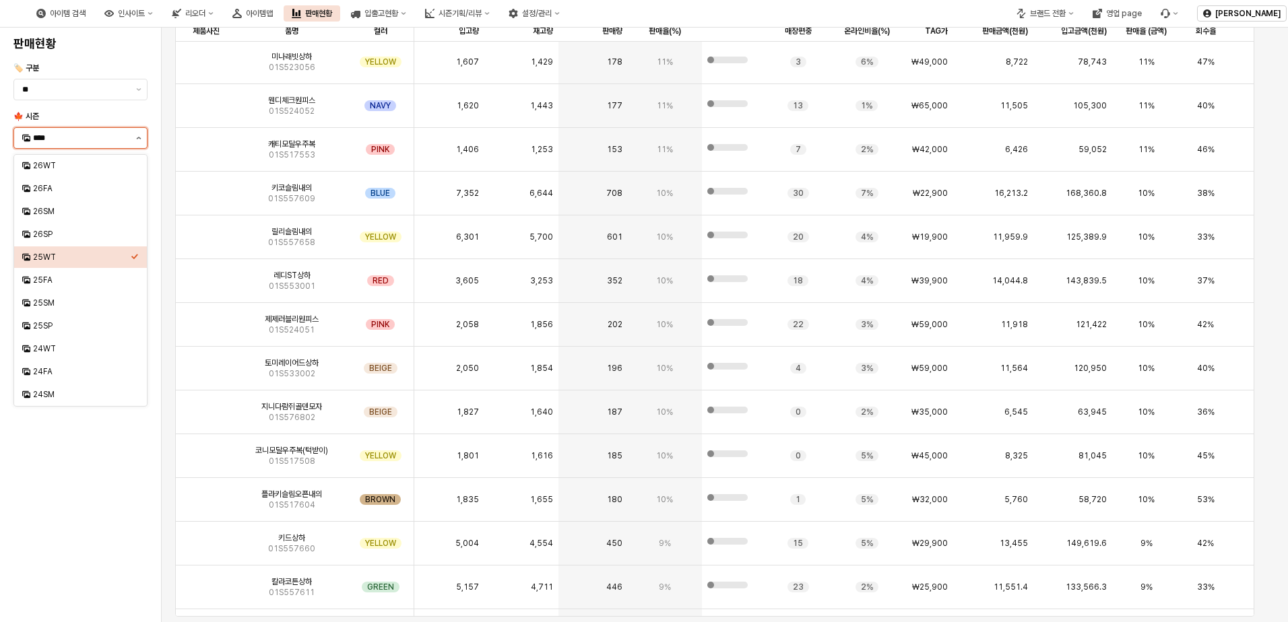
click at [138, 137] on icon "제안 사항 표시" at bounding box center [138, 138] width 5 height 3
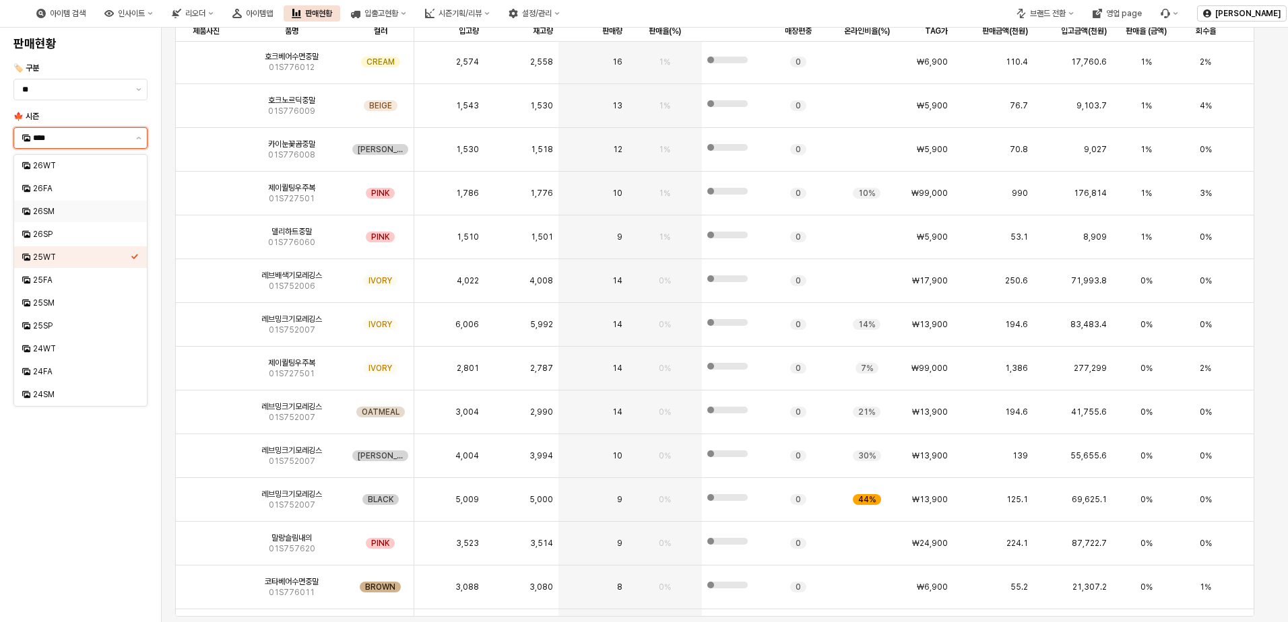
click at [80, 215] on div "26SM" at bounding box center [82, 211] width 98 height 11
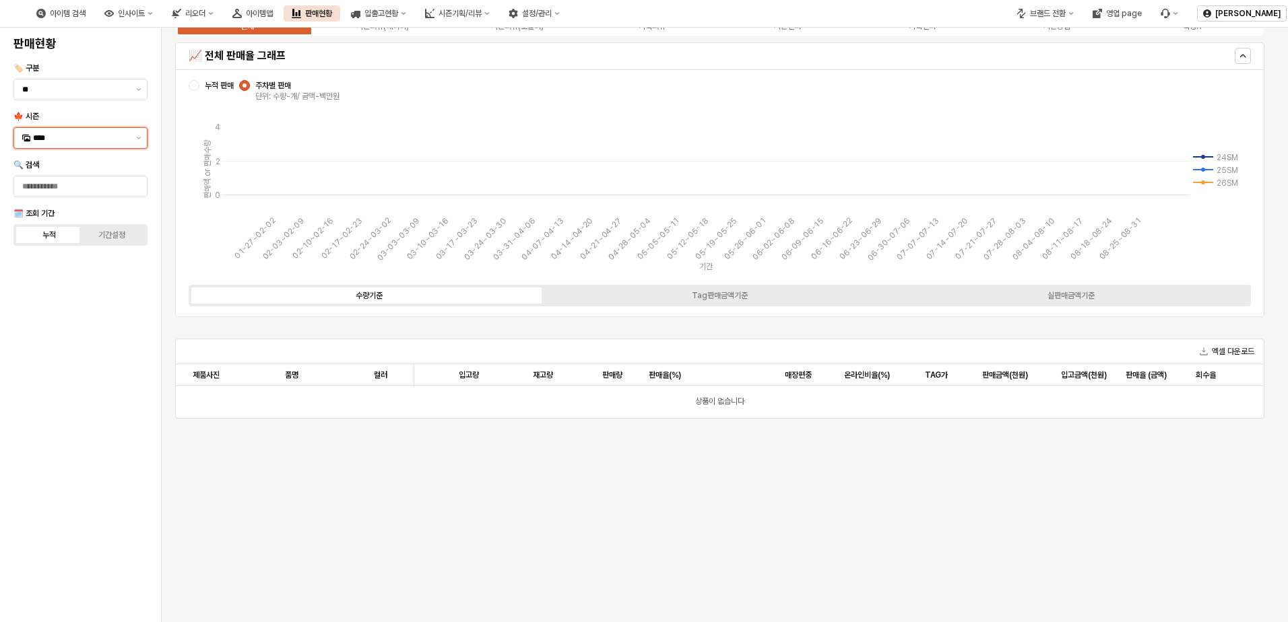
scroll to position [0, 0]
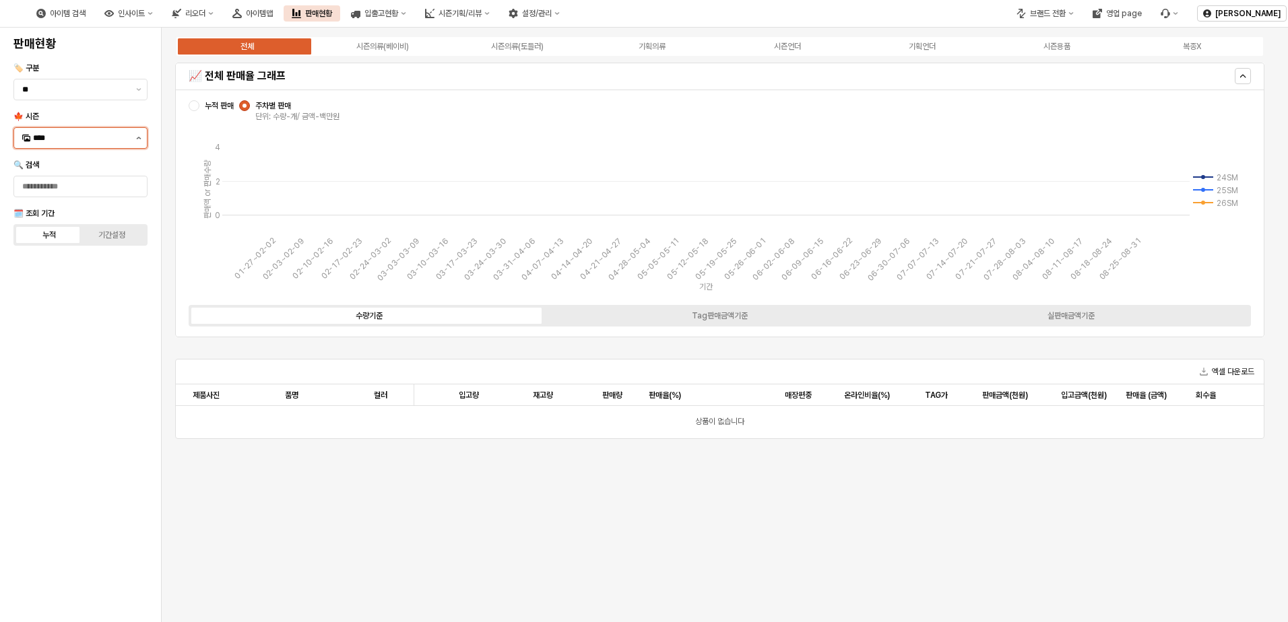
click at [137, 139] on button "제안 사항 표시" at bounding box center [139, 138] width 16 height 20
click at [96, 307] on div "25SM" at bounding box center [82, 303] width 98 height 11
type input "****"
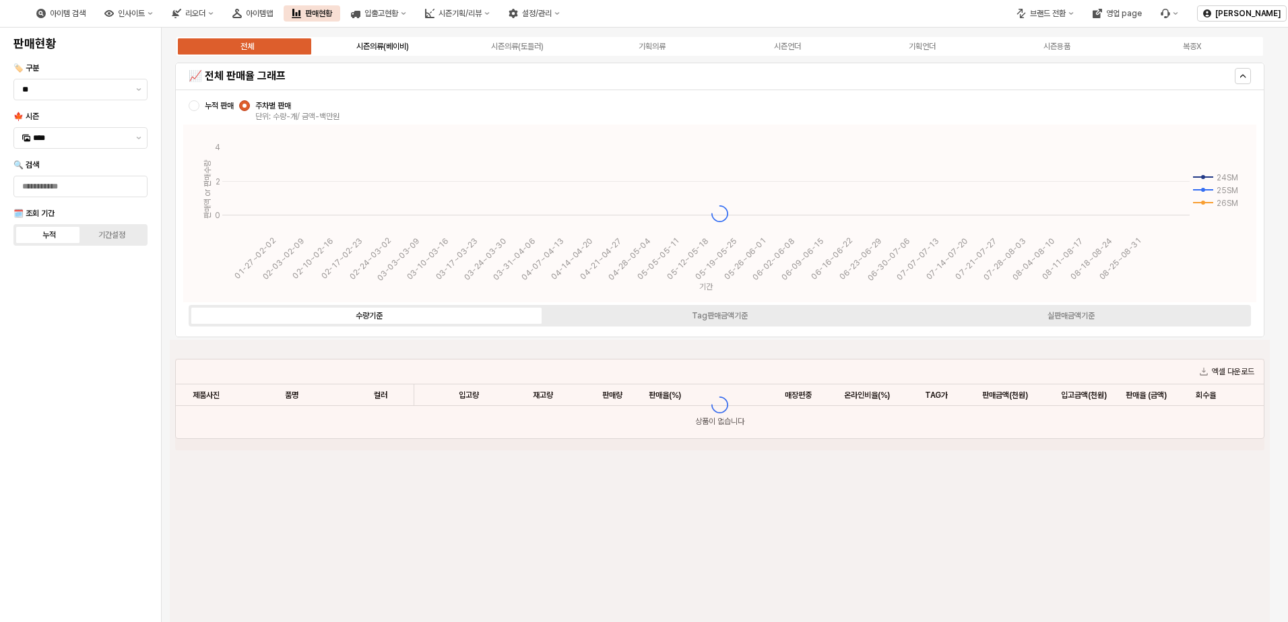
click at [375, 45] on div "시즌의류(베이비)" at bounding box center [382, 46] width 53 height 9
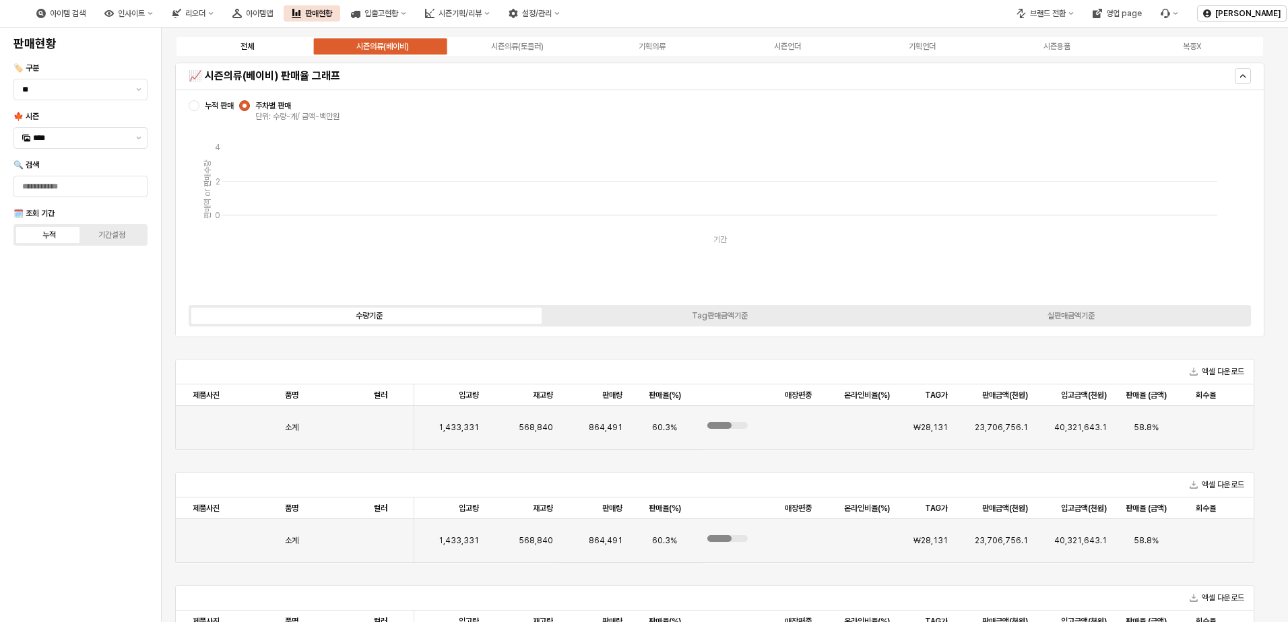
click at [262, 57] on div "전체 시즌의류(베이비) 시즌의류(토들러) 기획의류 시즌언더 기획언더 시즌용품 복종X" at bounding box center [719, 47] width 1089 height 22
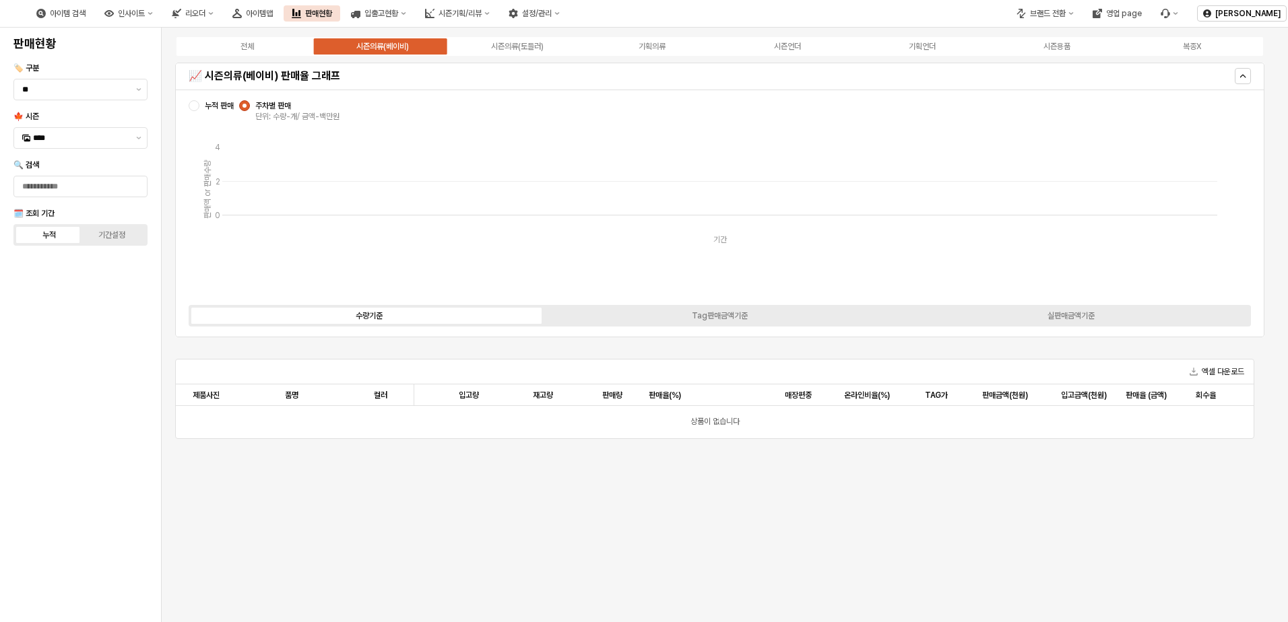
click at [369, 44] on div "시즌의류(베이비)" at bounding box center [382, 46] width 53 height 9
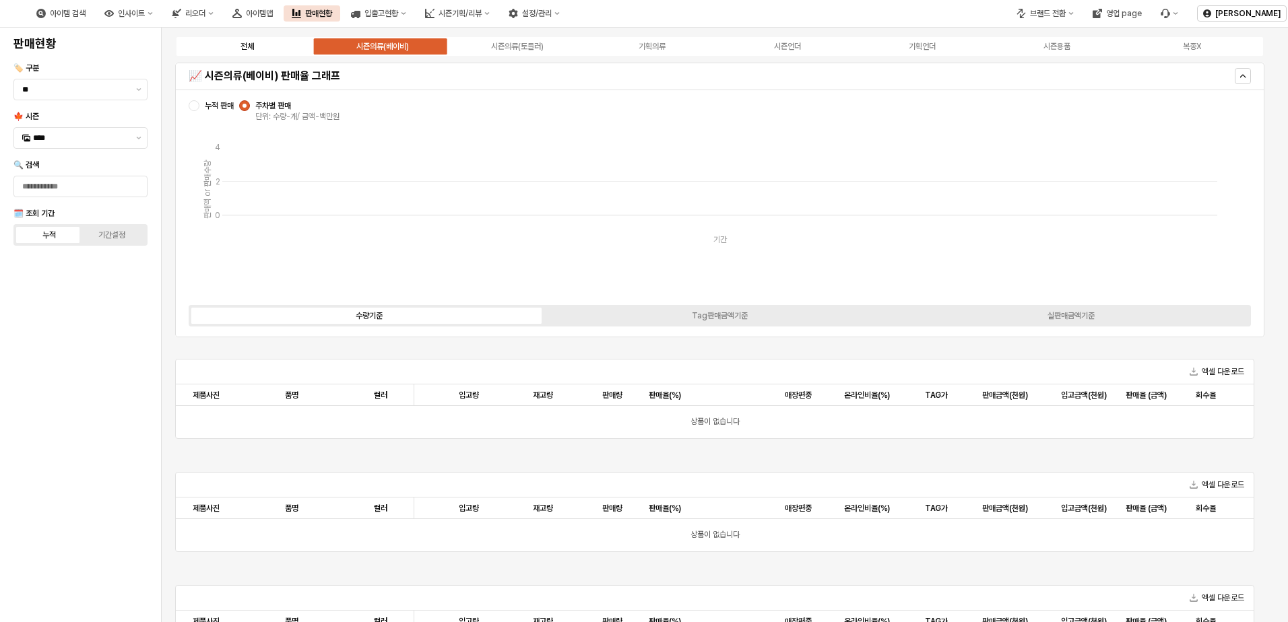
click at [274, 42] on label "전체" at bounding box center [247, 46] width 135 height 12
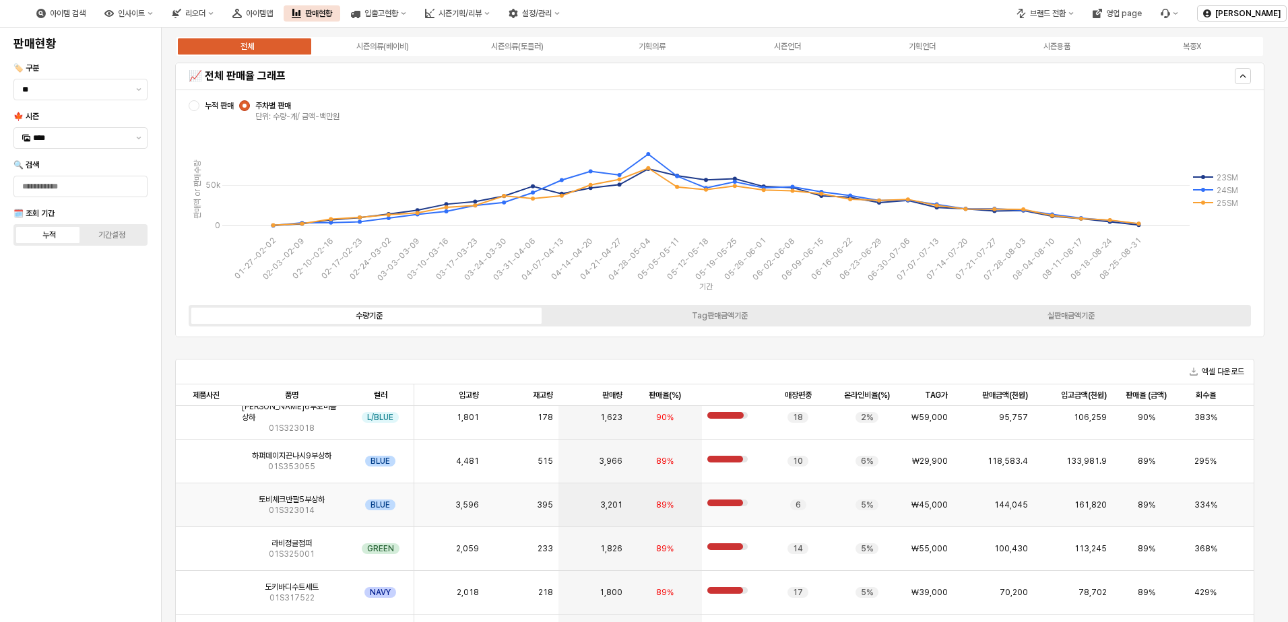
scroll to position [337, 0]
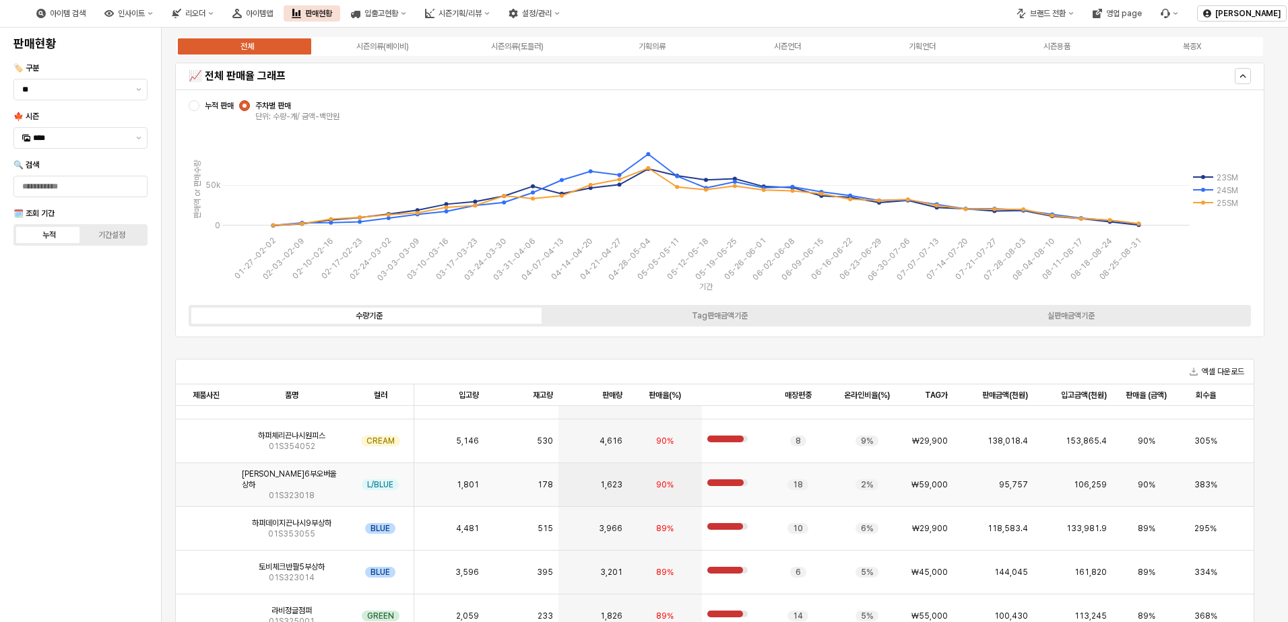
click at [206, 480] on img "App Frame" at bounding box center [206, 480] width 0 height 0
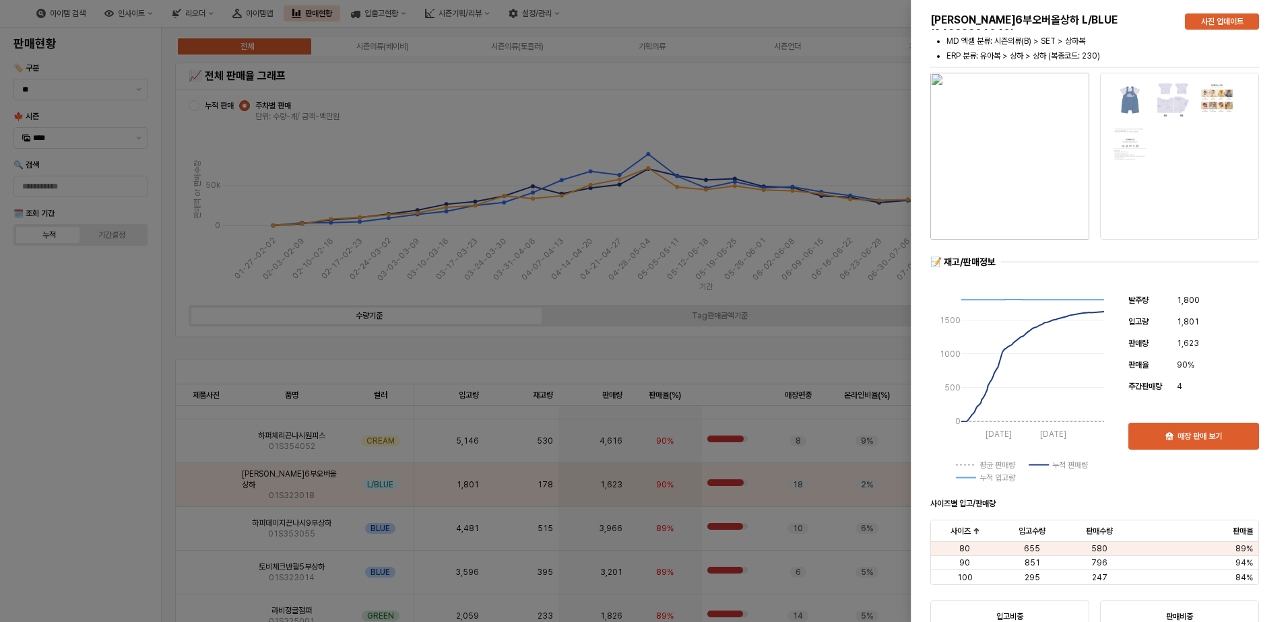
click at [167, 485] on div at bounding box center [644, 311] width 1288 height 622
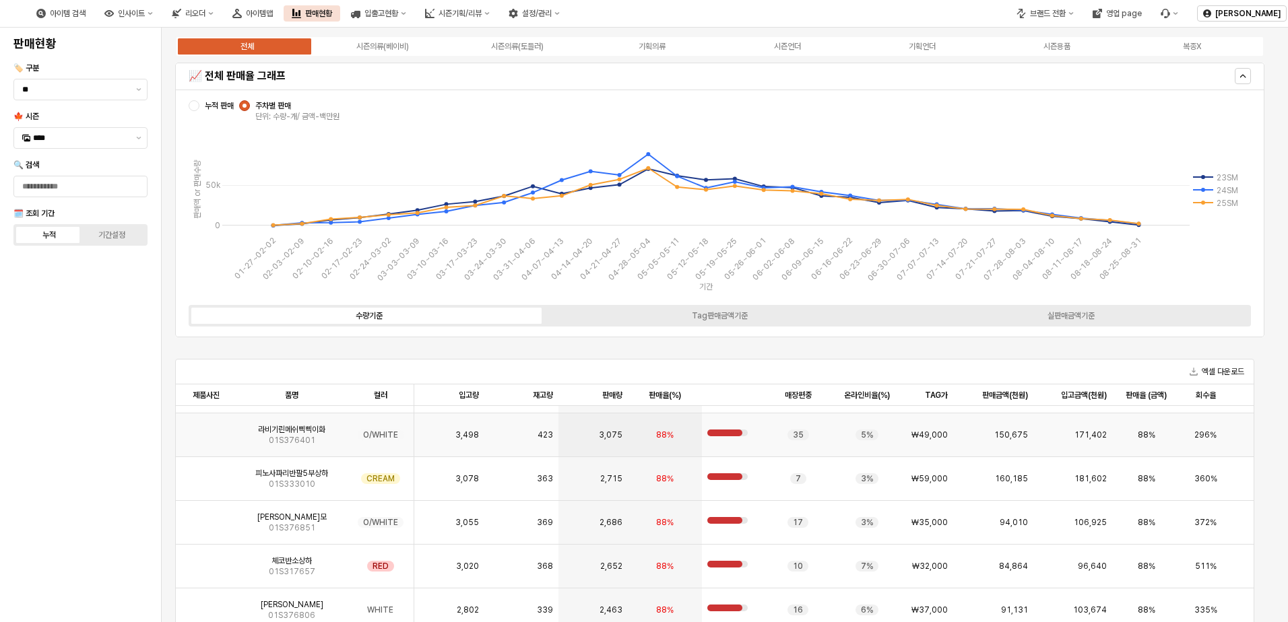
scroll to position [606, 0]
click at [206, 517] on img "App Frame" at bounding box center [206, 517] width 0 height 0
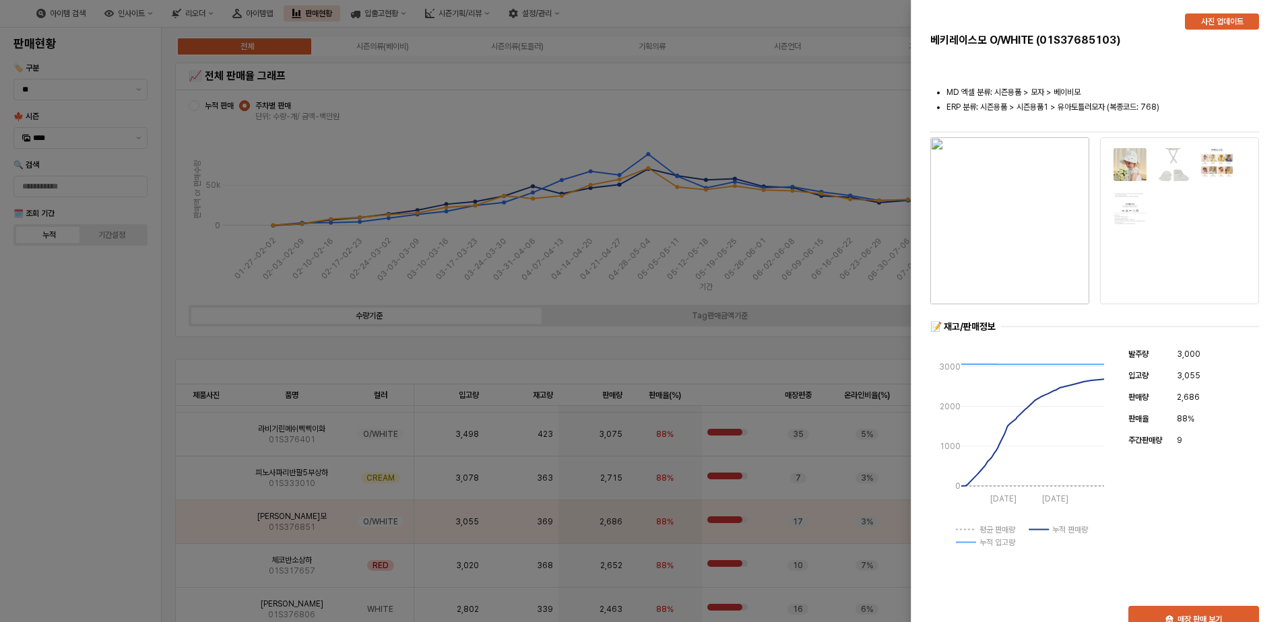
click at [112, 375] on div at bounding box center [644, 311] width 1288 height 622
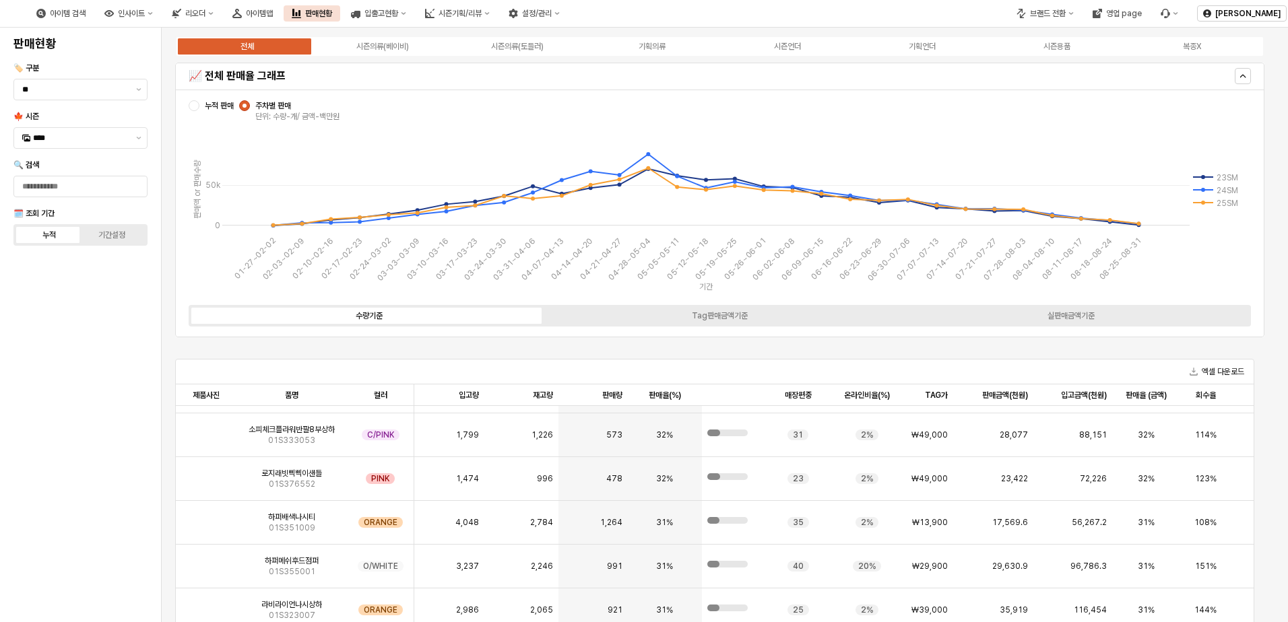
scroll to position [17849, 0]
